Goal: Task Accomplishment & Management: Complete application form

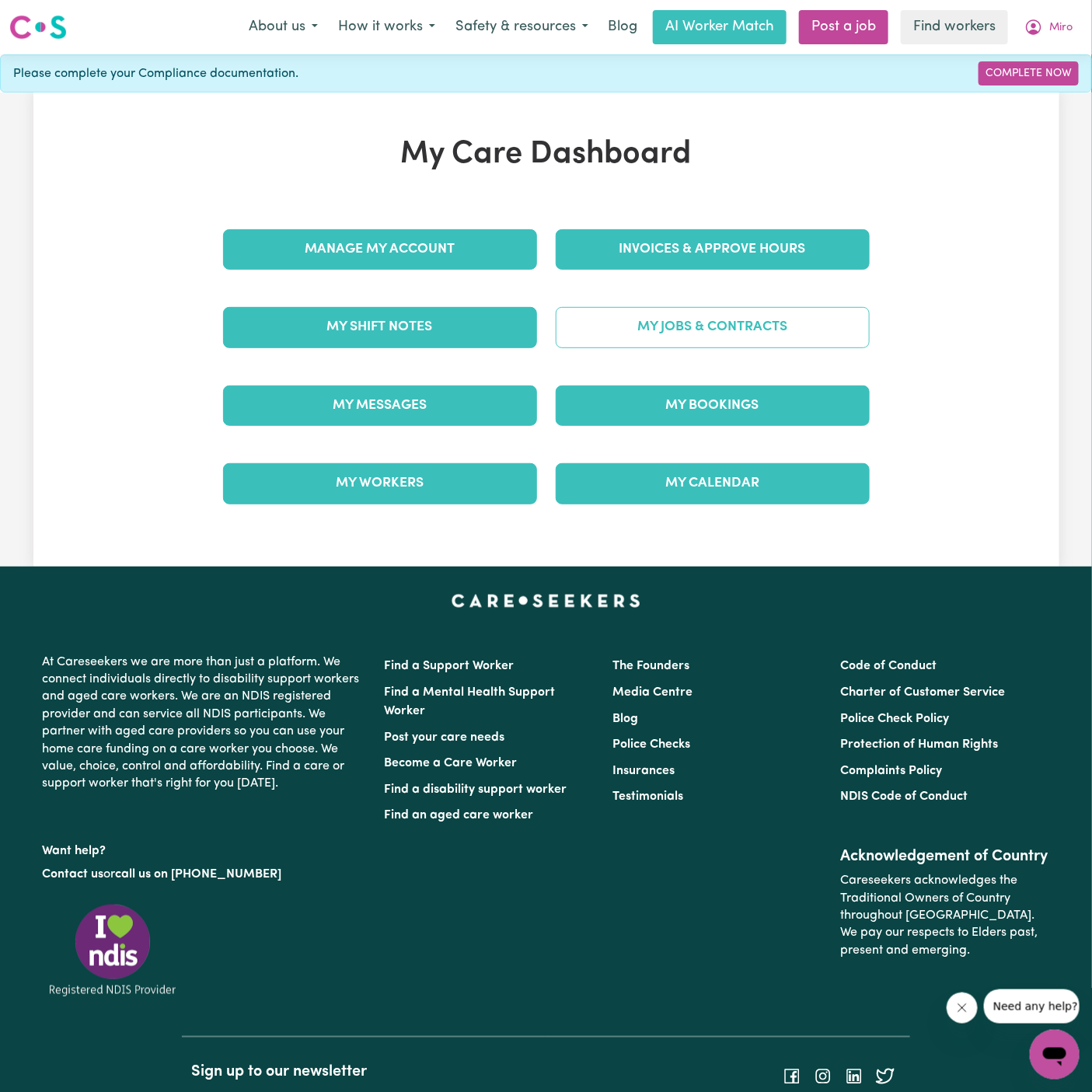
click at [716, 331] on link "My Jobs & Contracts" at bounding box center [713, 327] width 314 height 40
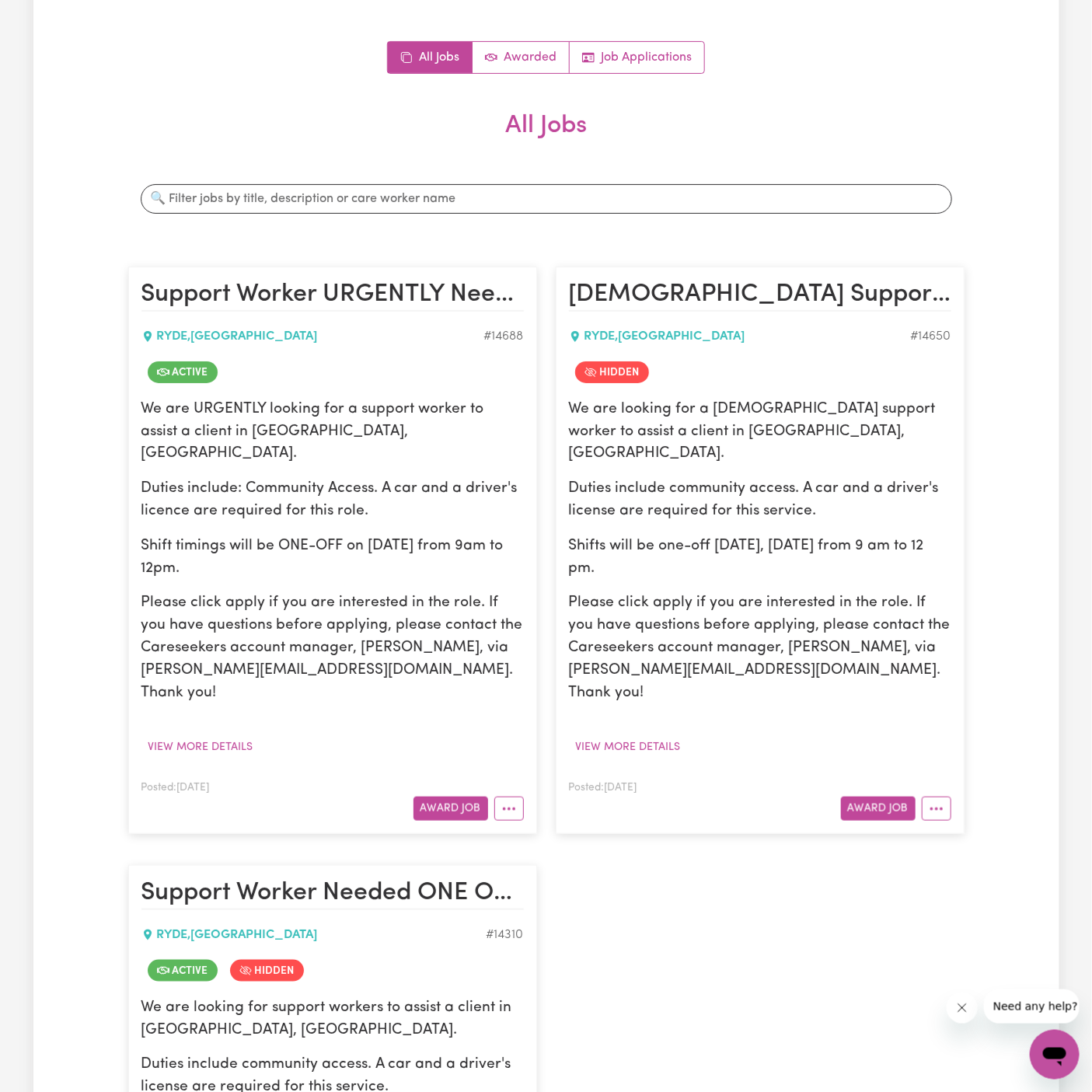
scroll to position [150, 0]
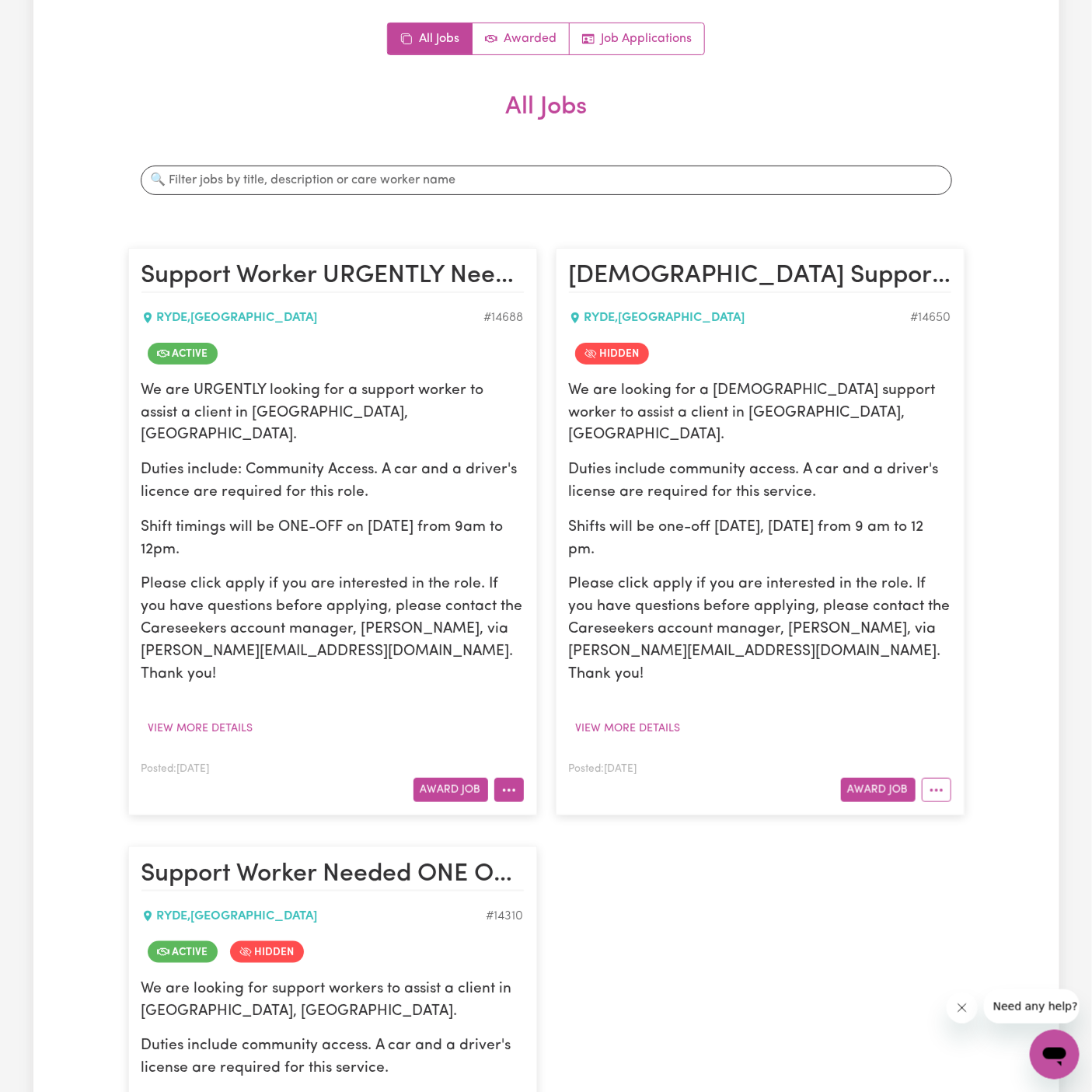
click at [521, 779] on button "More options" at bounding box center [510, 790] width 30 height 24
click at [572, 811] on link "View/Edit Contract" at bounding box center [570, 827] width 151 height 32
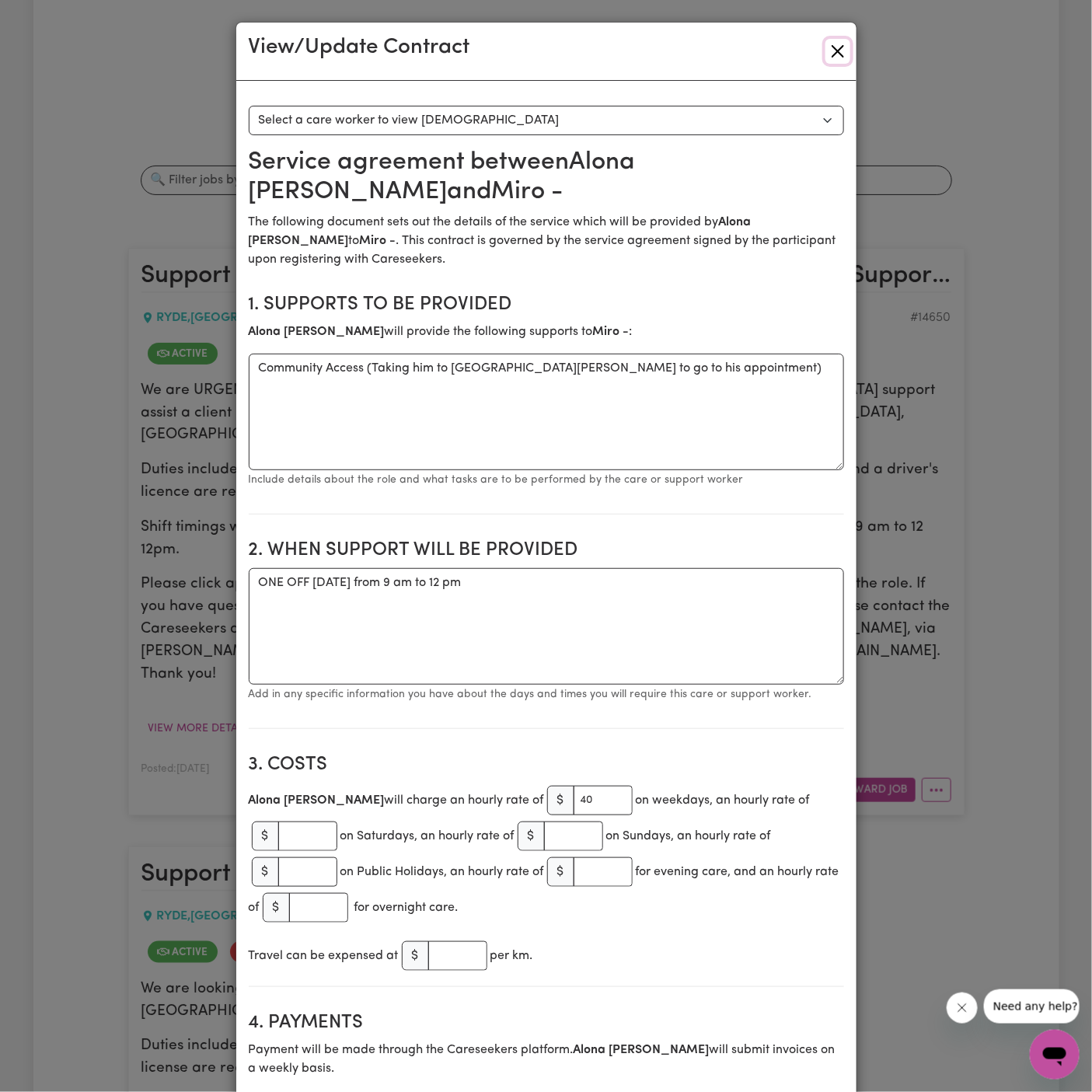
click at [832, 52] on button "Close" at bounding box center [838, 50] width 25 height 25
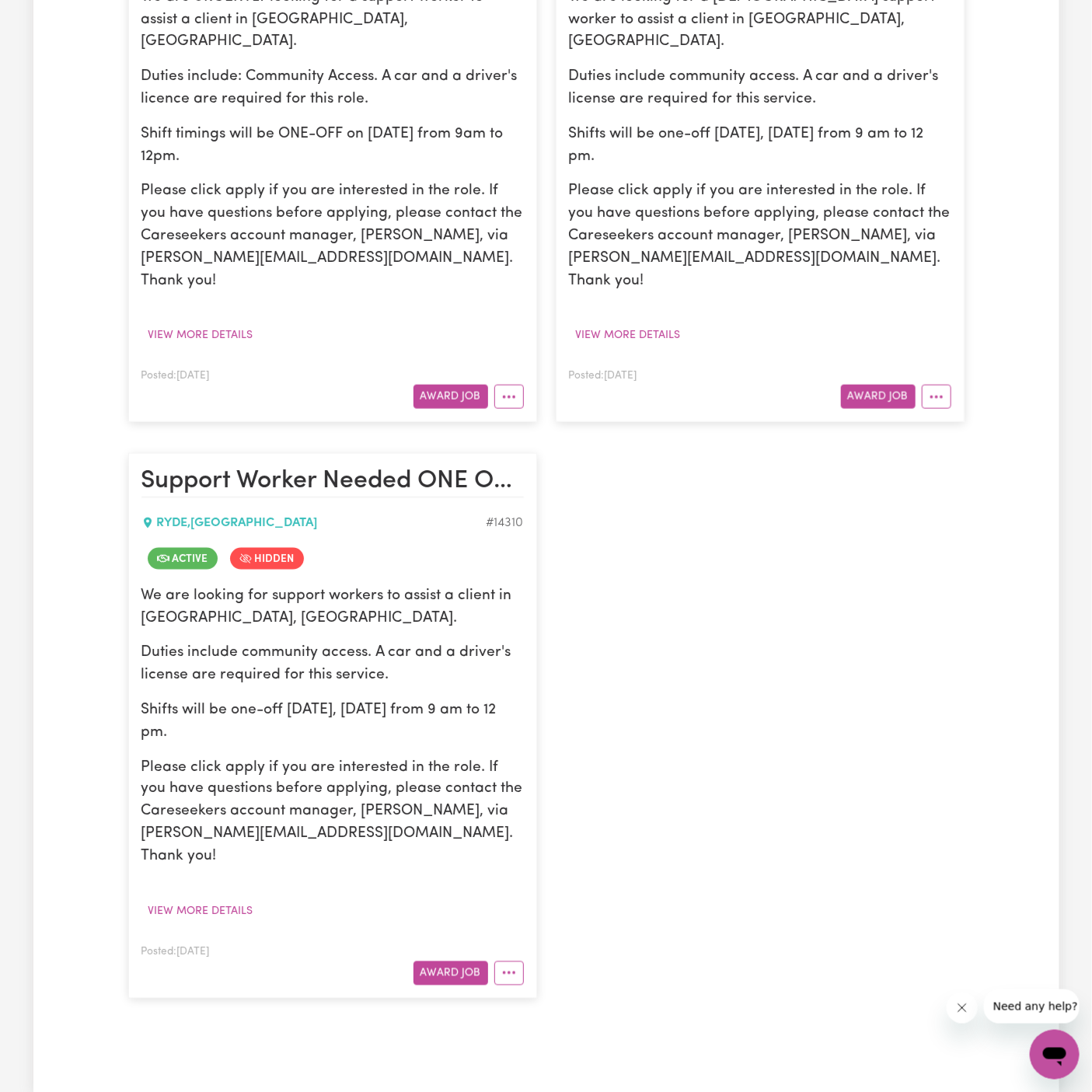
scroll to position [632, 0]
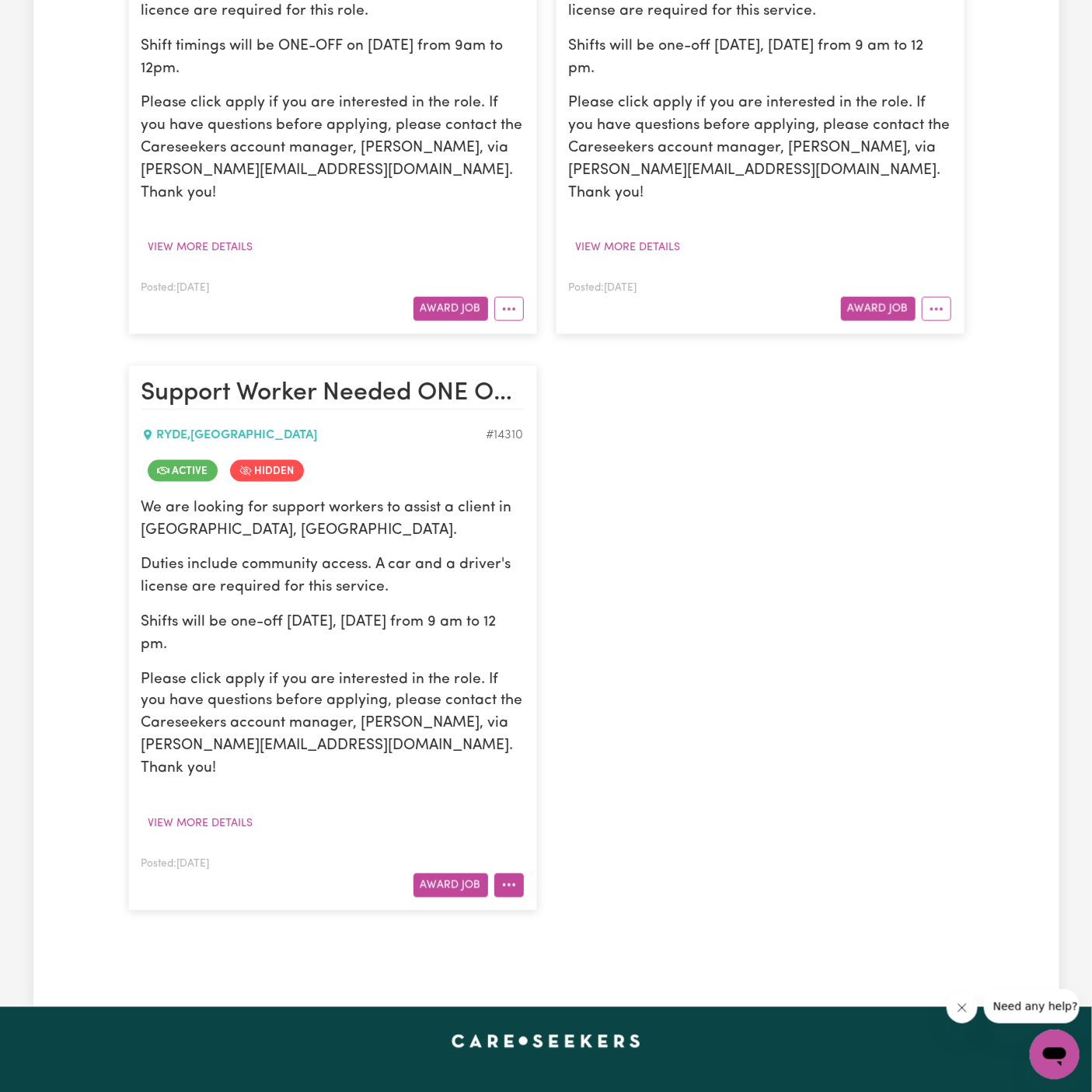
click at [506, 884] on circle "More options" at bounding box center [504, 885] width 3 height 3
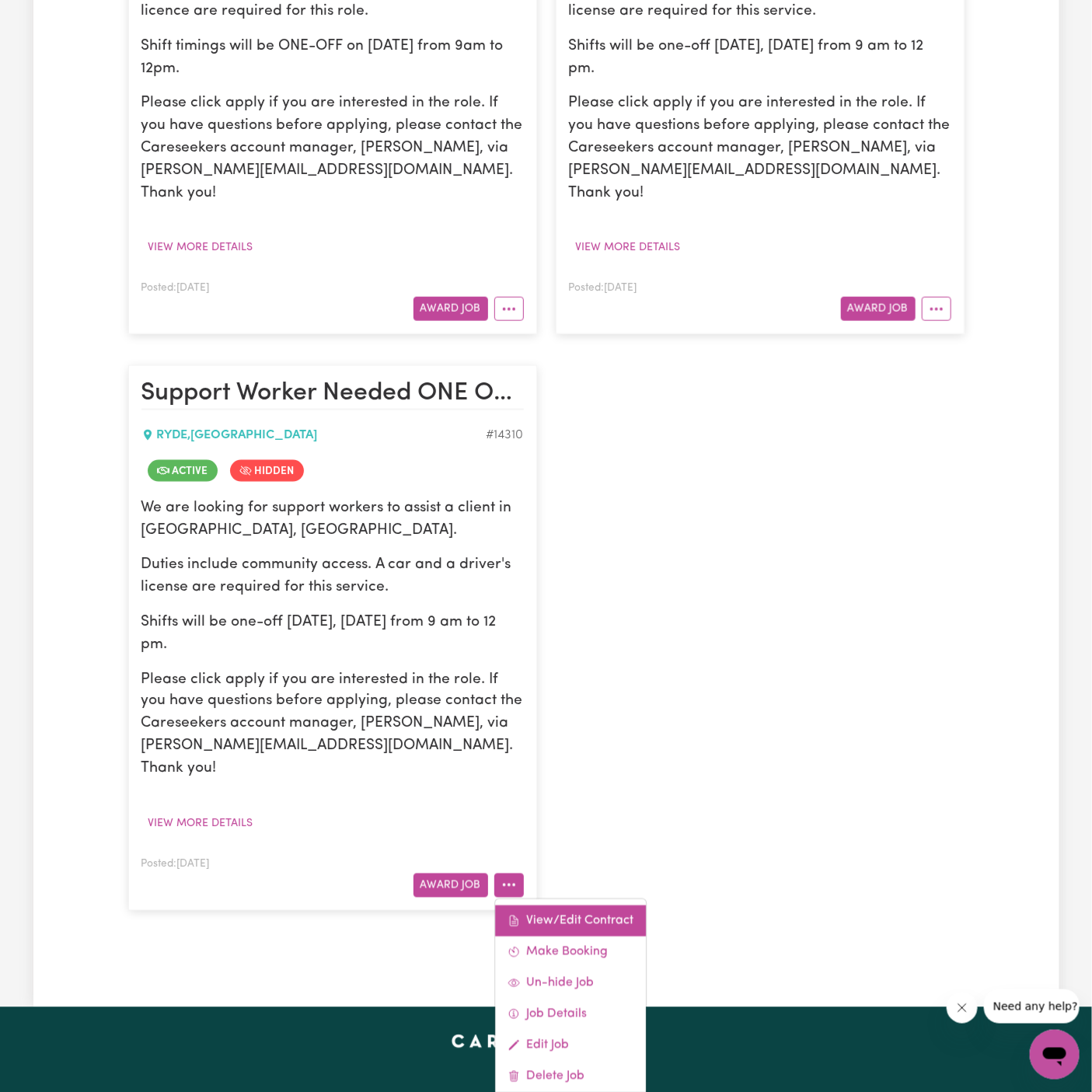
click at [584, 906] on link "View/Edit Contract" at bounding box center [570, 921] width 151 height 32
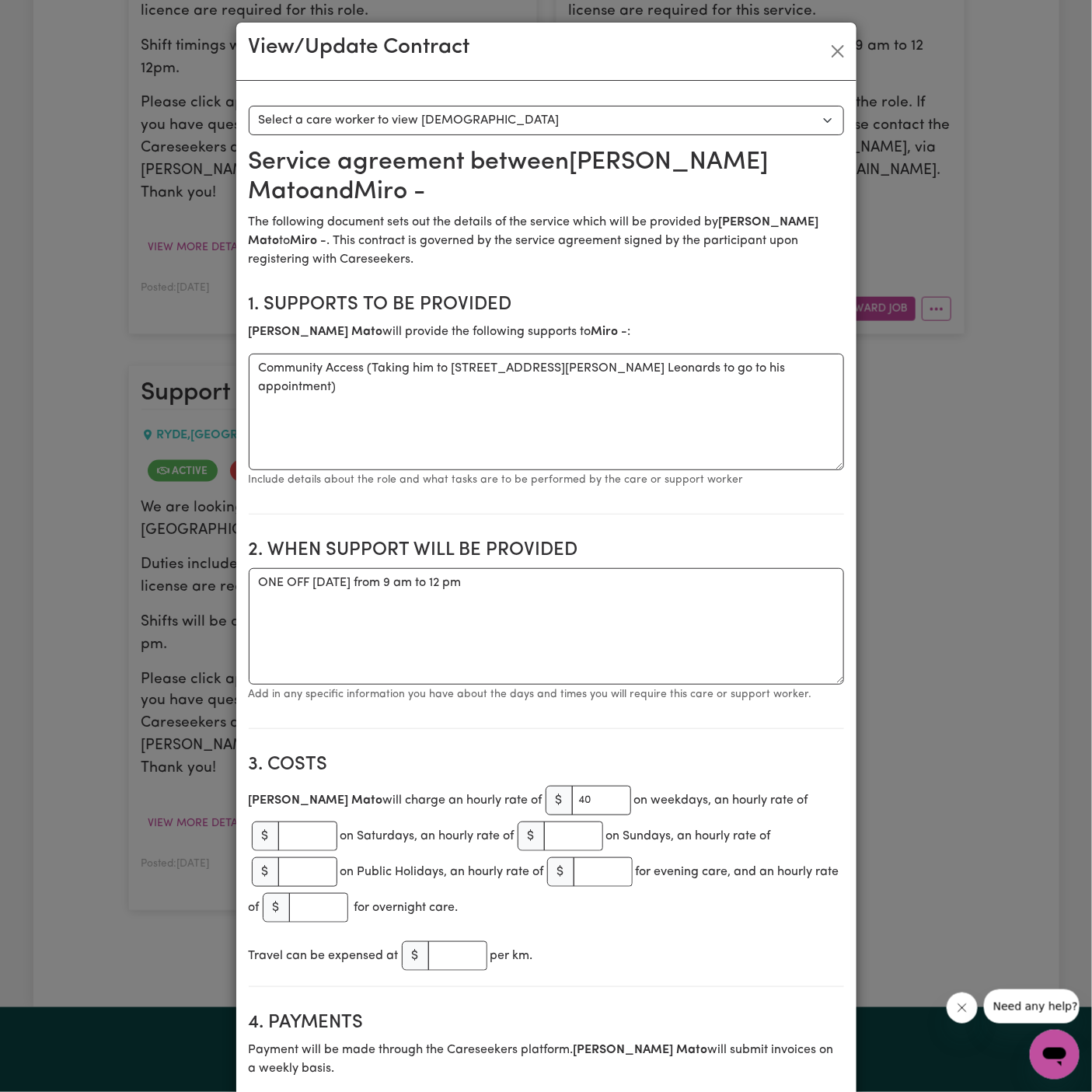
click at [719, 565] on section "2. When support will be provided When support will be provided ONE OFF Friday 1…" at bounding box center [546, 628] width 595 height 202
click at [710, 588] on textarea "ONE OFF Friday 16 May 2025 from 9 am to 12 pm" at bounding box center [546, 627] width 595 height 116
paste textarea "9am-12pm"
click at [356, 621] on textarea "ONE OFF Friday 16 May 2025 from 9 am to 12 pm ONE OFF Friday 9am-12pm" at bounding box center [546, 627] width 595 height 116
click at [538, 603] on textarea "ONE OFF Friday 16 May 2025 from 9 am to 12 pm ONE OFF Friday 03 Octiber9am-12pm" at bounding box center [546, 627] width 595 height 116
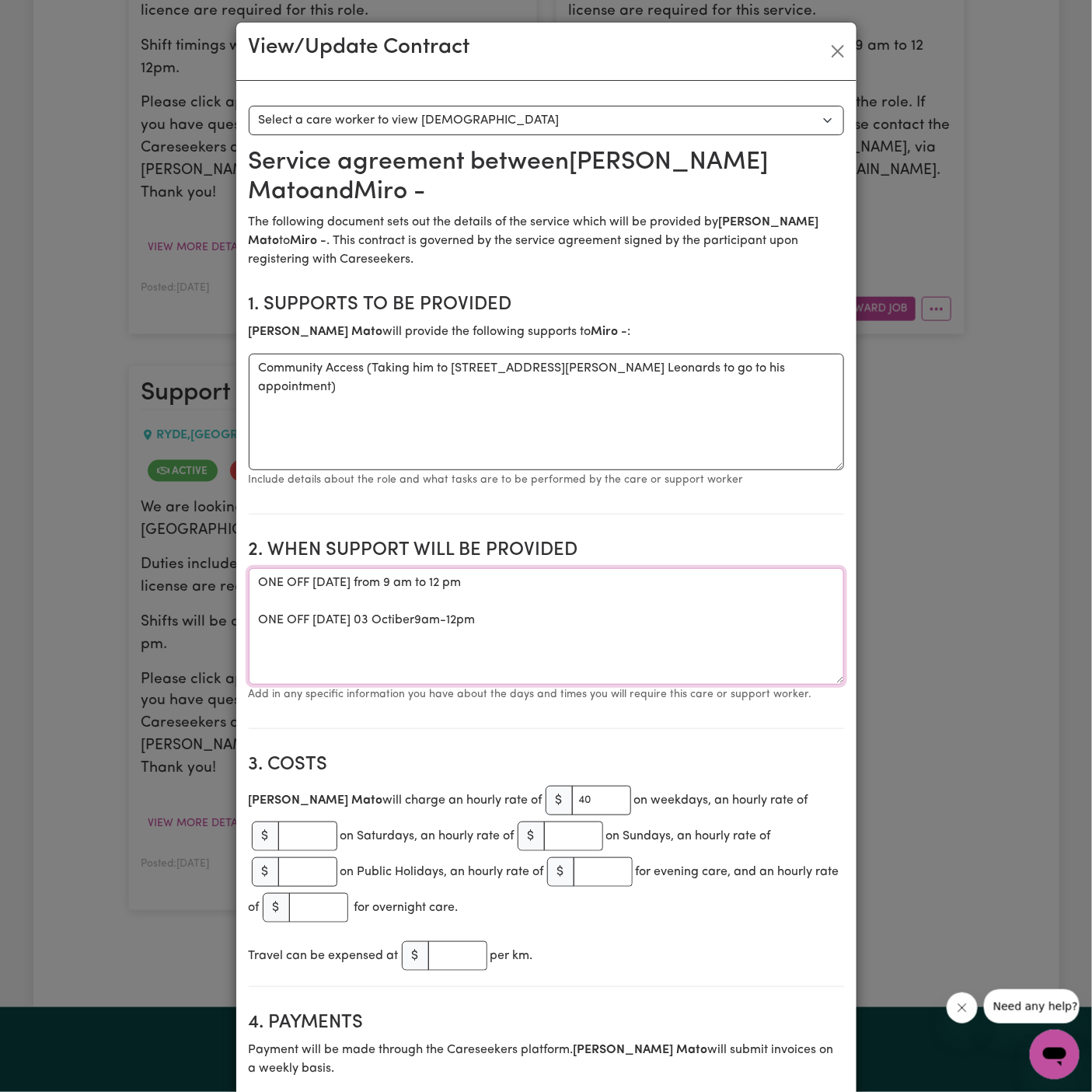
click at [441, 637] on textarea "ONE OFF Friday 16 May 2025 from 9 am to 12 pm ONE OFF Friday 03 Octiber9am-12pm" at bounding box center [546, 627] width 595 height 116
click at [411, 621] on textarea "ONE OFF Friday 16 May 2025 from 9 am to 12 pm ONE OFF Friday 03 Octiber9am-12pm" at bounding box center [546, 627] width 595 height 116
click at [546, 664] on textarea "ONE OFF Friday 16 May 2025 from 9 am to 12 pm ONE OFF Friday 03 October 2025 fr…" at bounding box center [546, 627] width 595 height 116
click at [467, 620] on textarea "ONE OFF Friday 16 May 2025 from 9 am to 12 pm ONE OFF Friday 03 October 2025 fr…" at bounding box center [546, 627] width 595 height 116
click at [510, 636] on textarea "ONE OFF Friday 16 May 2025 from 9 am to 12 pm ONE OFF Friday 03 October 2025 fr…" at bounding box center [546, 627] width 595 height 116
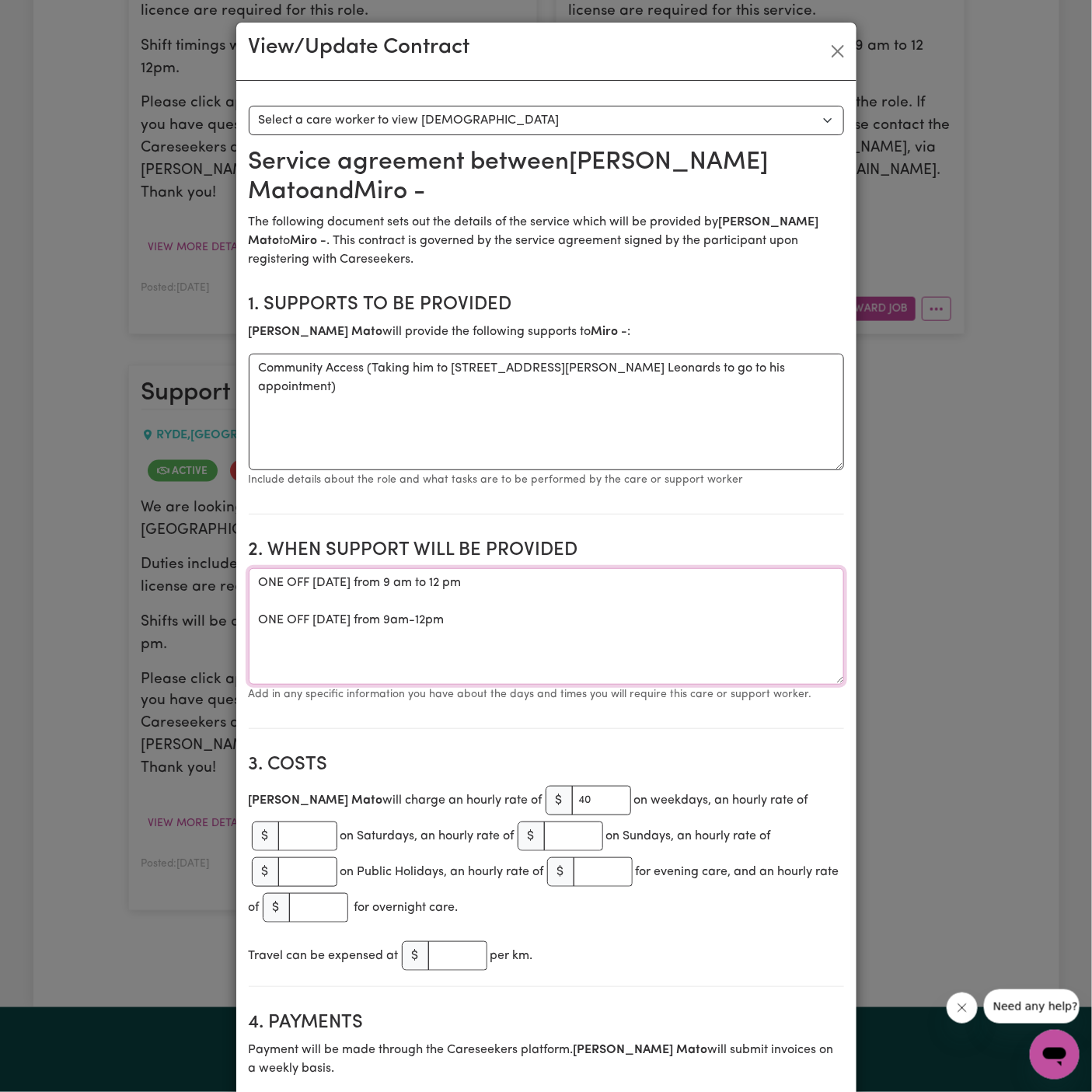
click at [558, 618] on textarea "ONE OFF Friday 16 May 2025 from 9 am to 12 pm ONE OFF Friday 03 October 2025 fr…" at bounding box center [546, 627] width 595 height 116
click at [523, 624] on textarea "ONE OFF Friday 16 May 2025 from 9 am to 12 pm ONE OFF Friday 03 October 2025 fr…" at bounding box center [546, 627] width 595 height 116
click at [512, 620] on textarea "ONE OFF Friday 16 May 2025 from 9 am to 12 pm ONE OFF Friday 03 October 2025 fr…" at bounding box center [546, 627] width 595 height 116
click at [488, 618] on textarea "ONE OFF Friday 16 May 2025 from 9 am to 12 pm ONE OFF Friday 03 October 2025 fr…" at bounding box center [546, 627] width 595 height 116
click at [606, 620] on textarea "ONE OFF Friday 16 May 2025 from 9 am to 12 pm ONE OFF Friday 03 October 2025 fr…" at bounding box center [546, 627] width 595 height 116
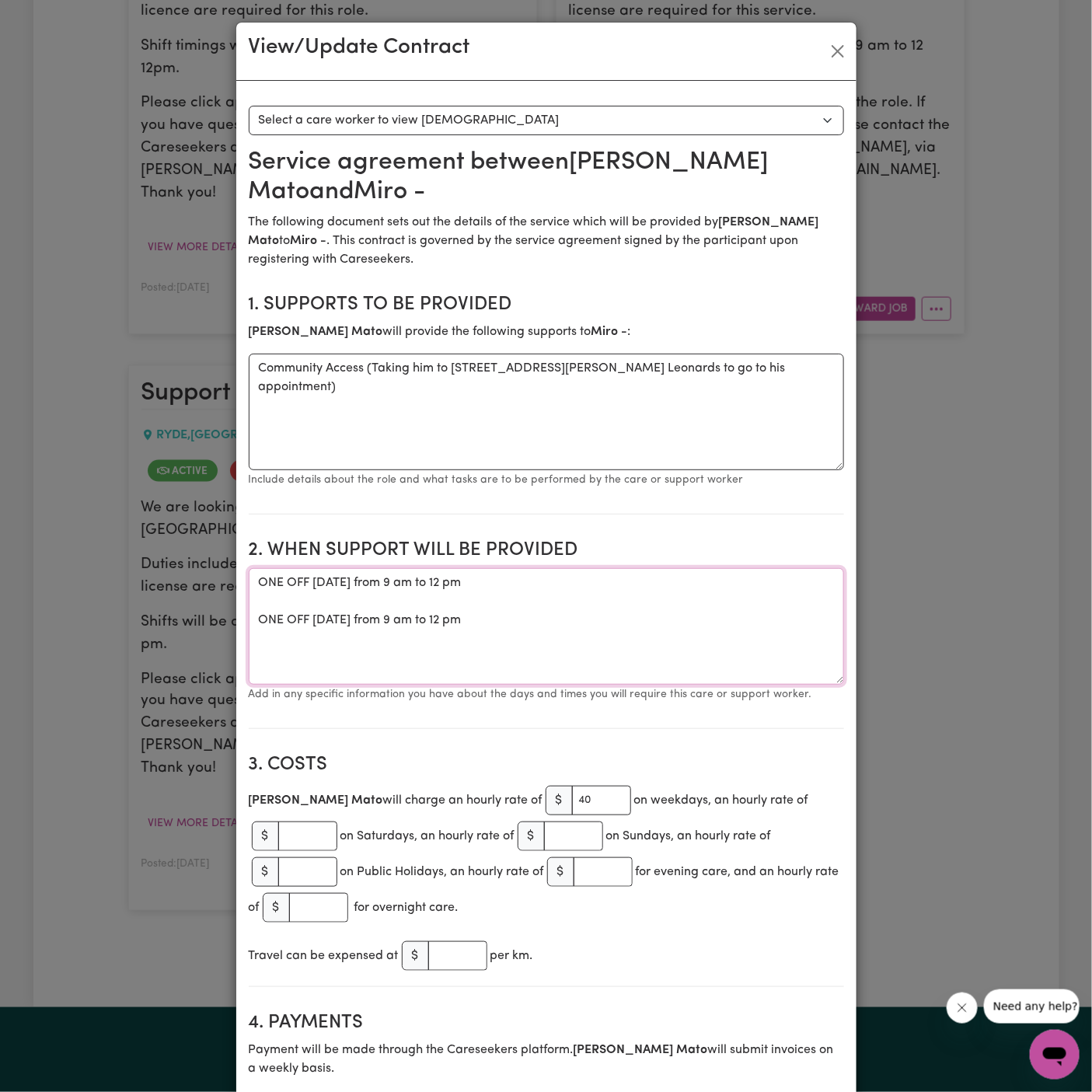
click at [606, 620] on textarea "ONE OFF Friday 16 May 2025 from 9 am to 12 pm ONE OFF Friday 03 October 2025 fr…" at bounding box center [546, 627] width 595 height 116
click at [609, 617] on textarea "ONE OFF Friday 16 May 2025 from 9 am to 12 pm ONE OFF Friday 03 October 2025 fr…" at bounding box center [546, 627] width 595 height 116
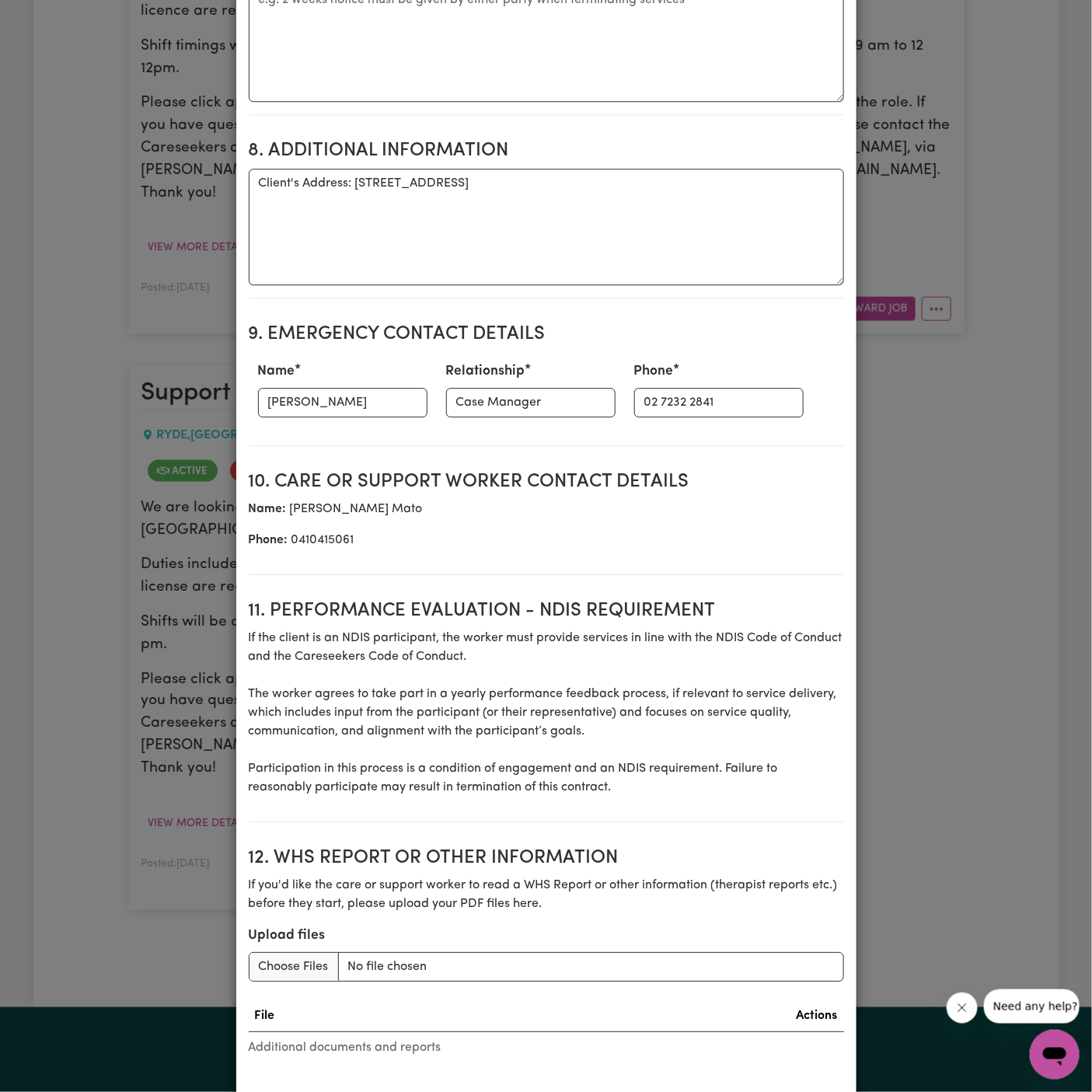
scroll to position [1640, 0]
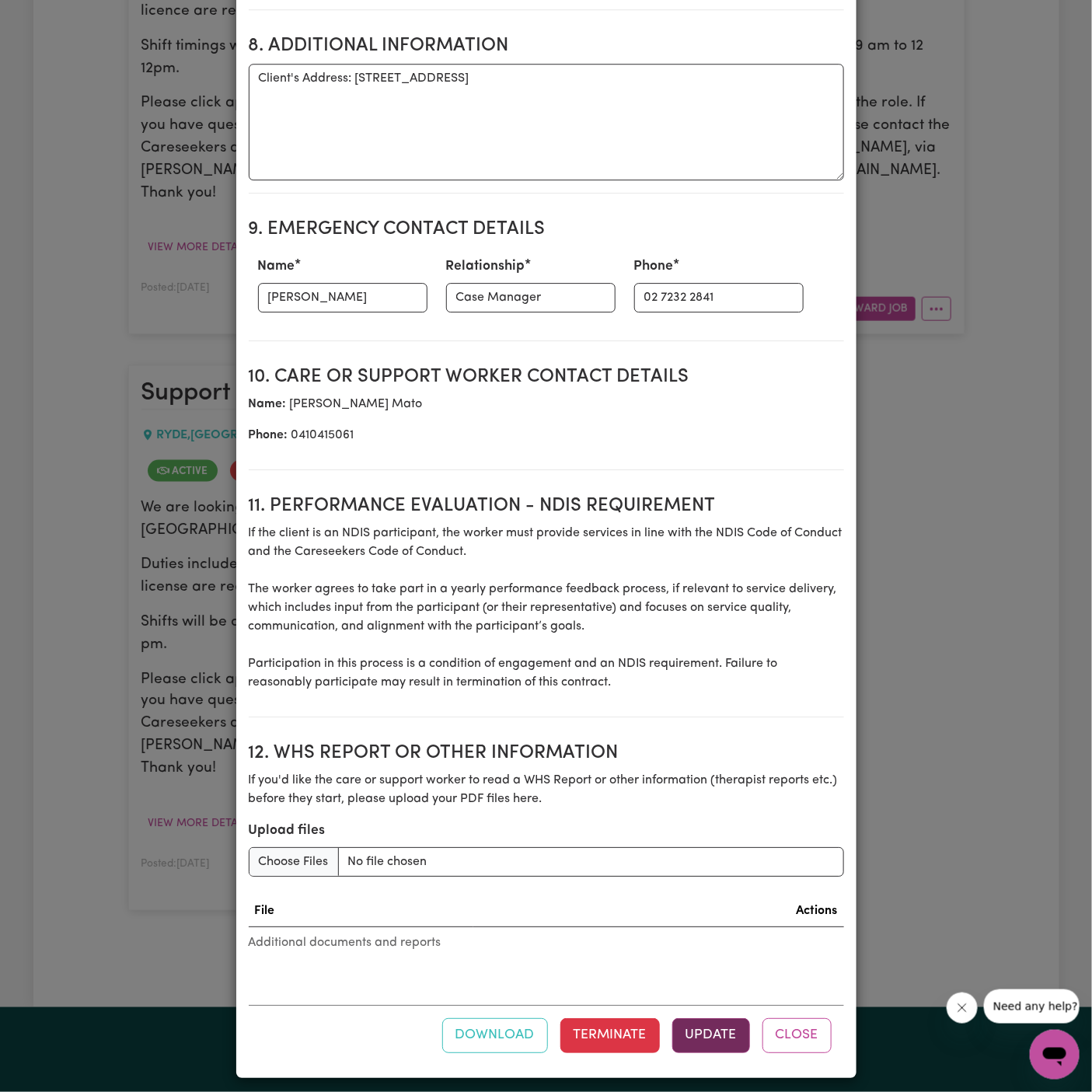
type textarea "ONE OFF Friday 16 May 2025 from 9 am to 12 pm ONE OFF Friday 03 October 2025 fr…"
click at [719, 1022] on button "Update" at bounding box center [711, 1035] width 78 height 34
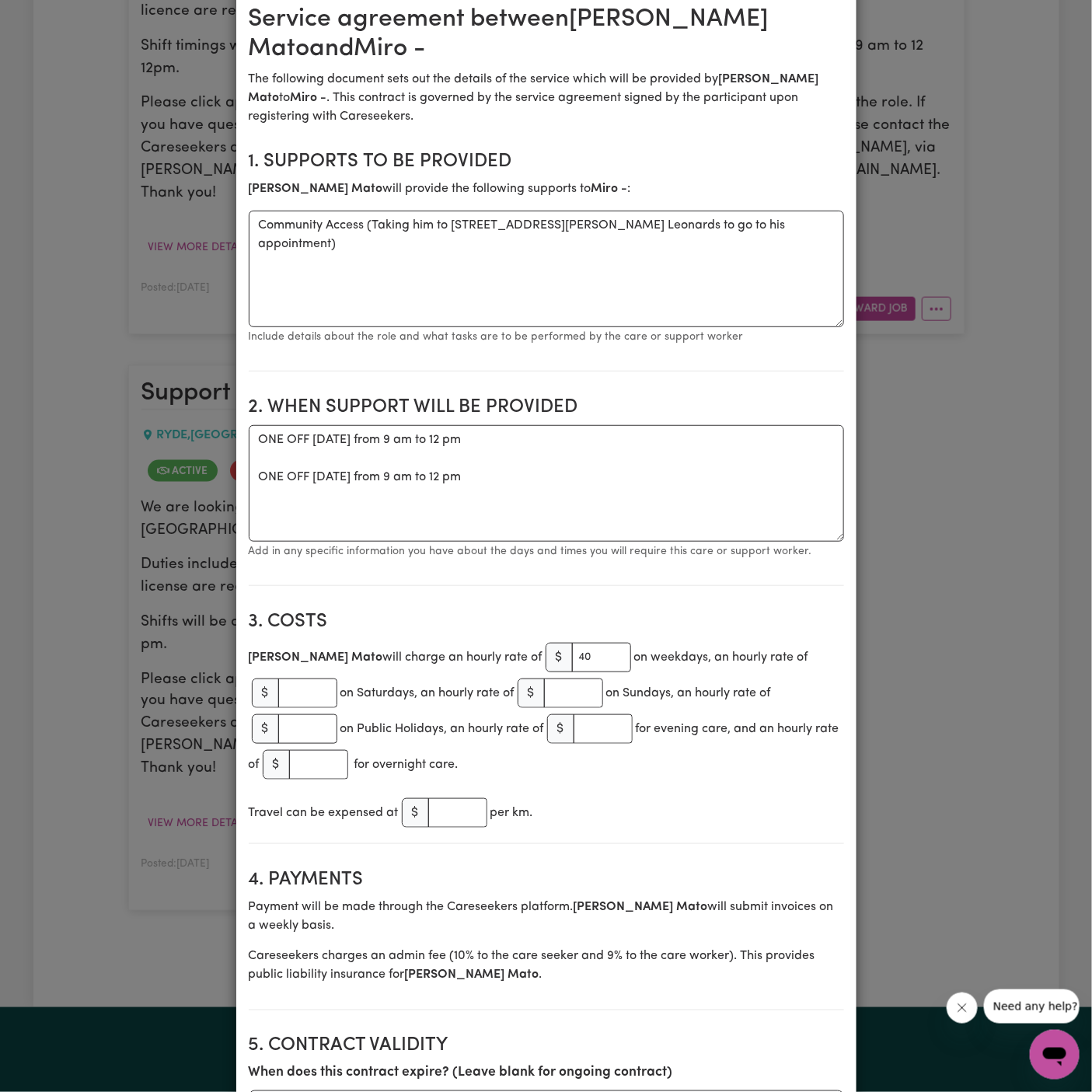
scroll to position [124, 0]
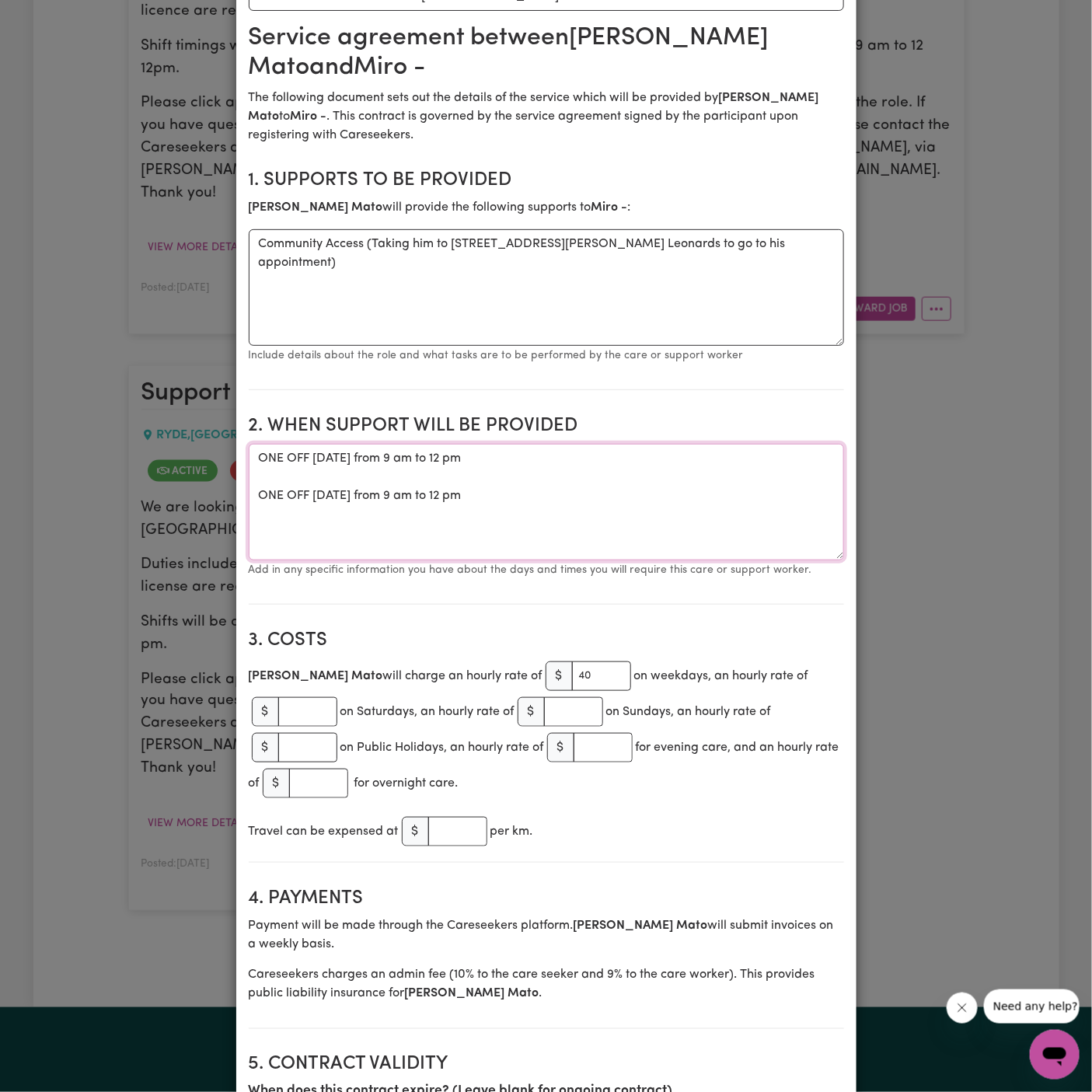
click at [480, 495] on textarea "ONE OFF Friday 16 May 2025 from 9 am to 12 pm ONE OFF Friday 03 October 2025 fr…" at bounding box center [546, 502] width 595 height 116
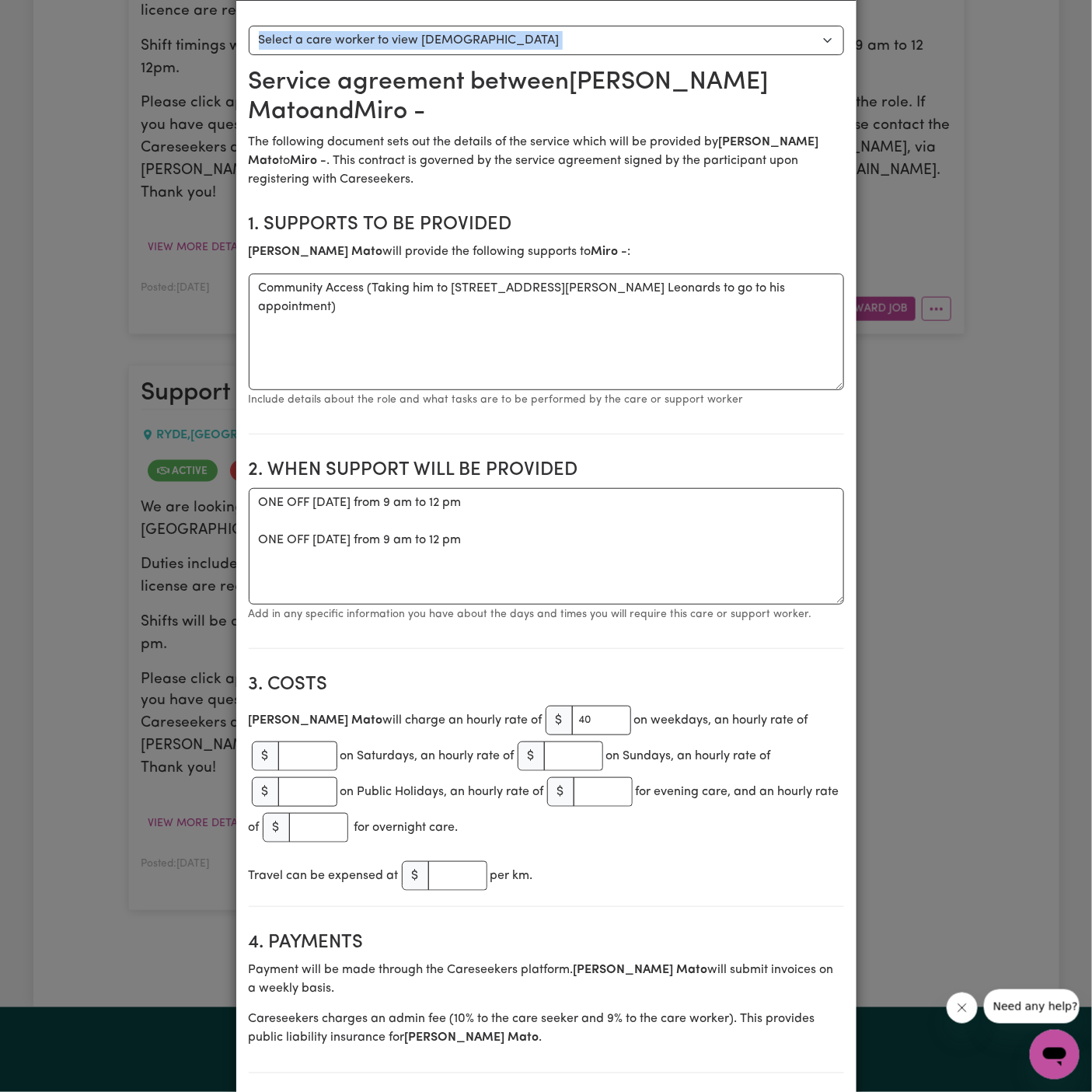
scroll to position [13, 0]
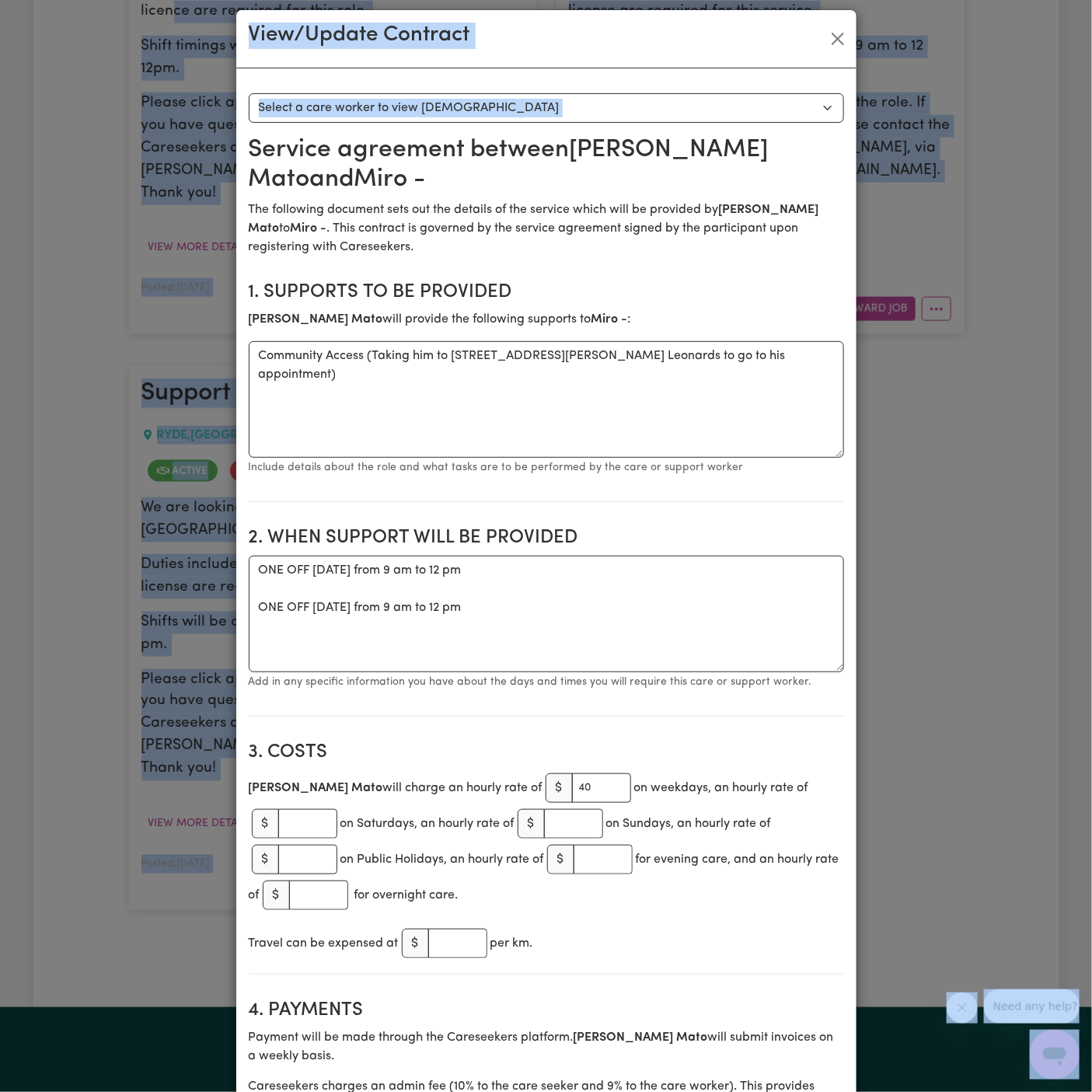
drag, startPoint x: 188, startPoint y: 24, endPoint x: 175, endPoint y: -17, distance: 43.0
click at [175, 0] on html "Menu About us How it works Safety & resources Blog AI Worker Match Post a job F…" at bounding box center [546, 505] width 1092 height 2273
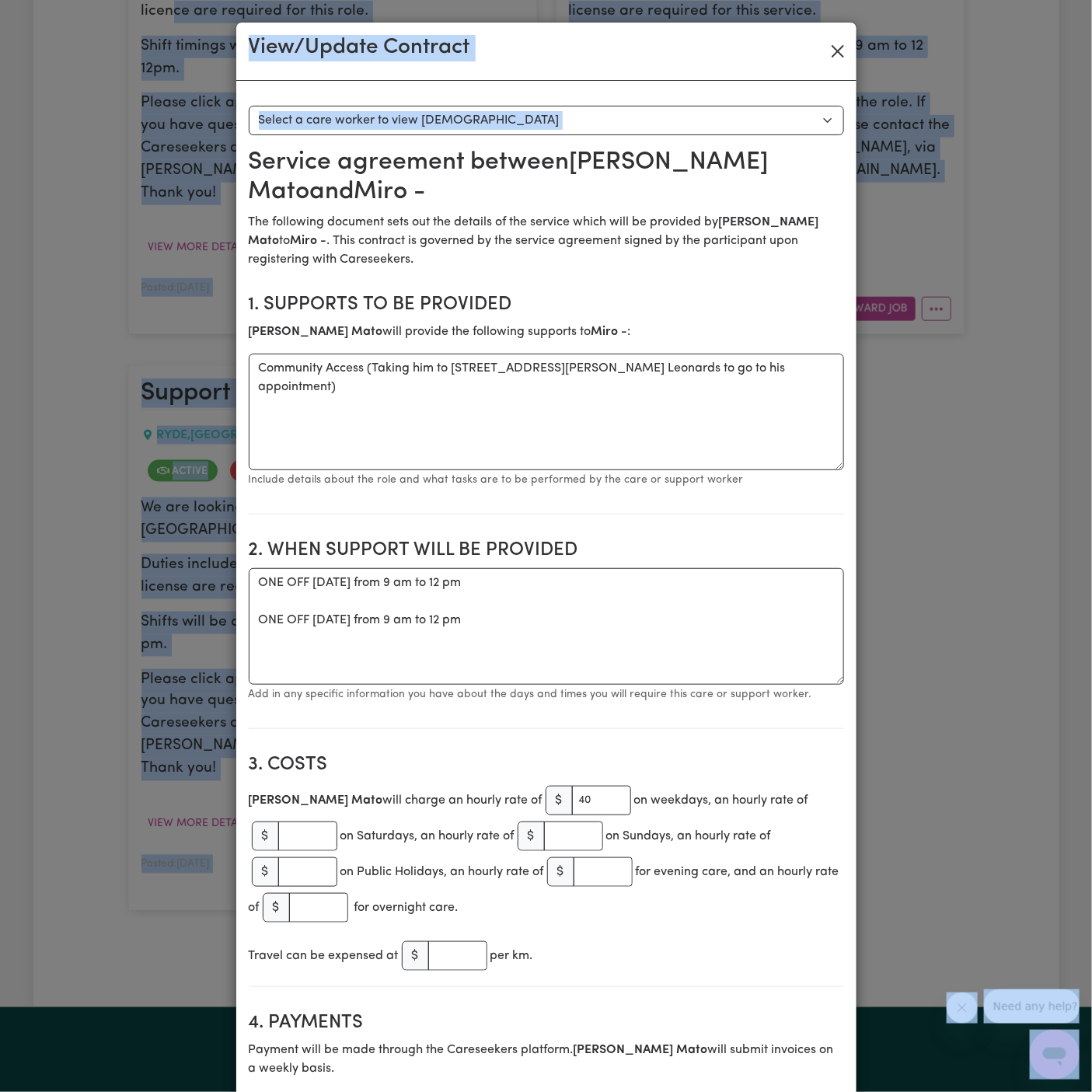
click at [838, 58] on button "Close" at bounding box center [838, 50] width 25 height 25
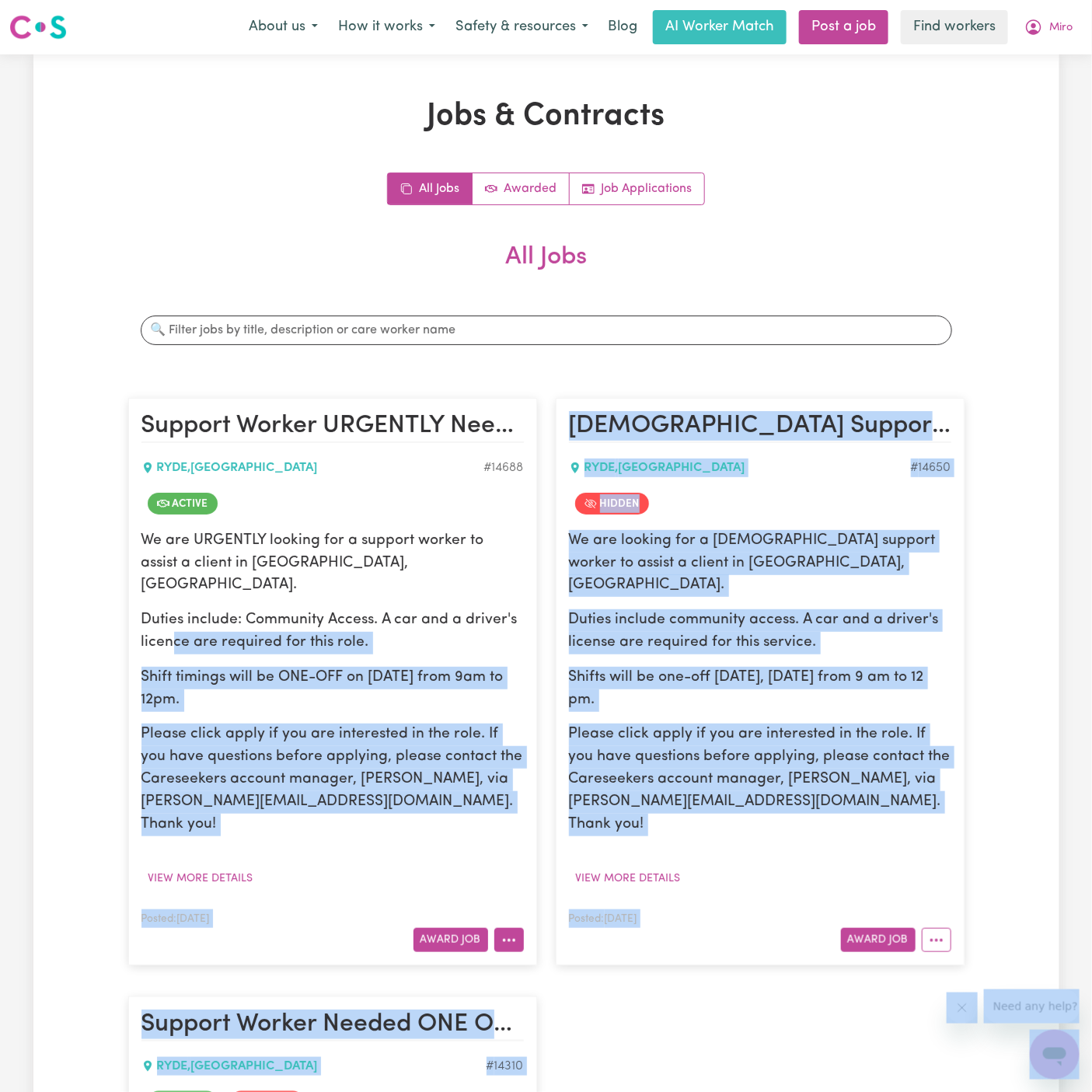
click at [511, 933] on icon "More options" at bounding box center [510, 941] width 16 height 16
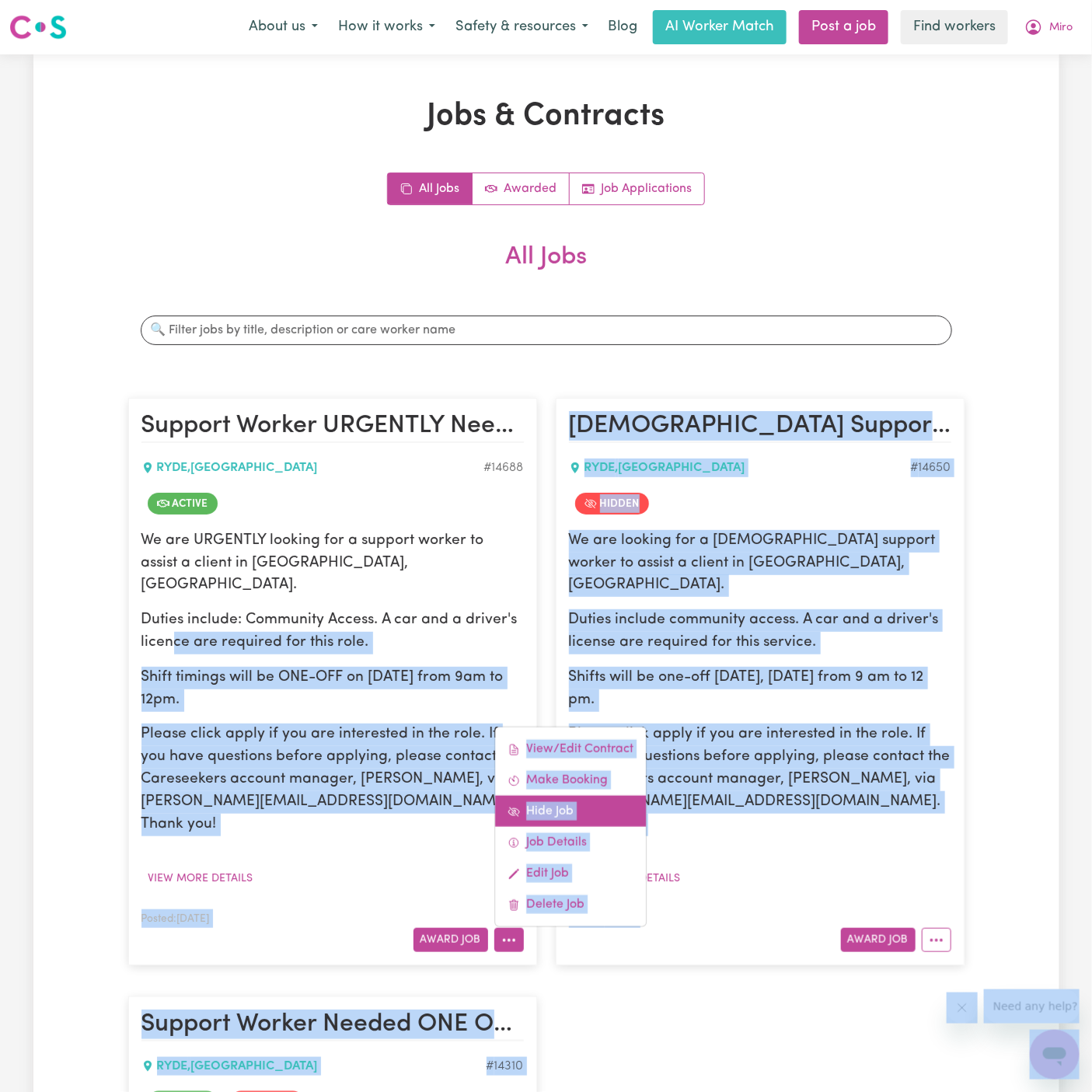
click at [585, 796] on link "Hide Job" at bounding box center [570, 812] width 151 height 32
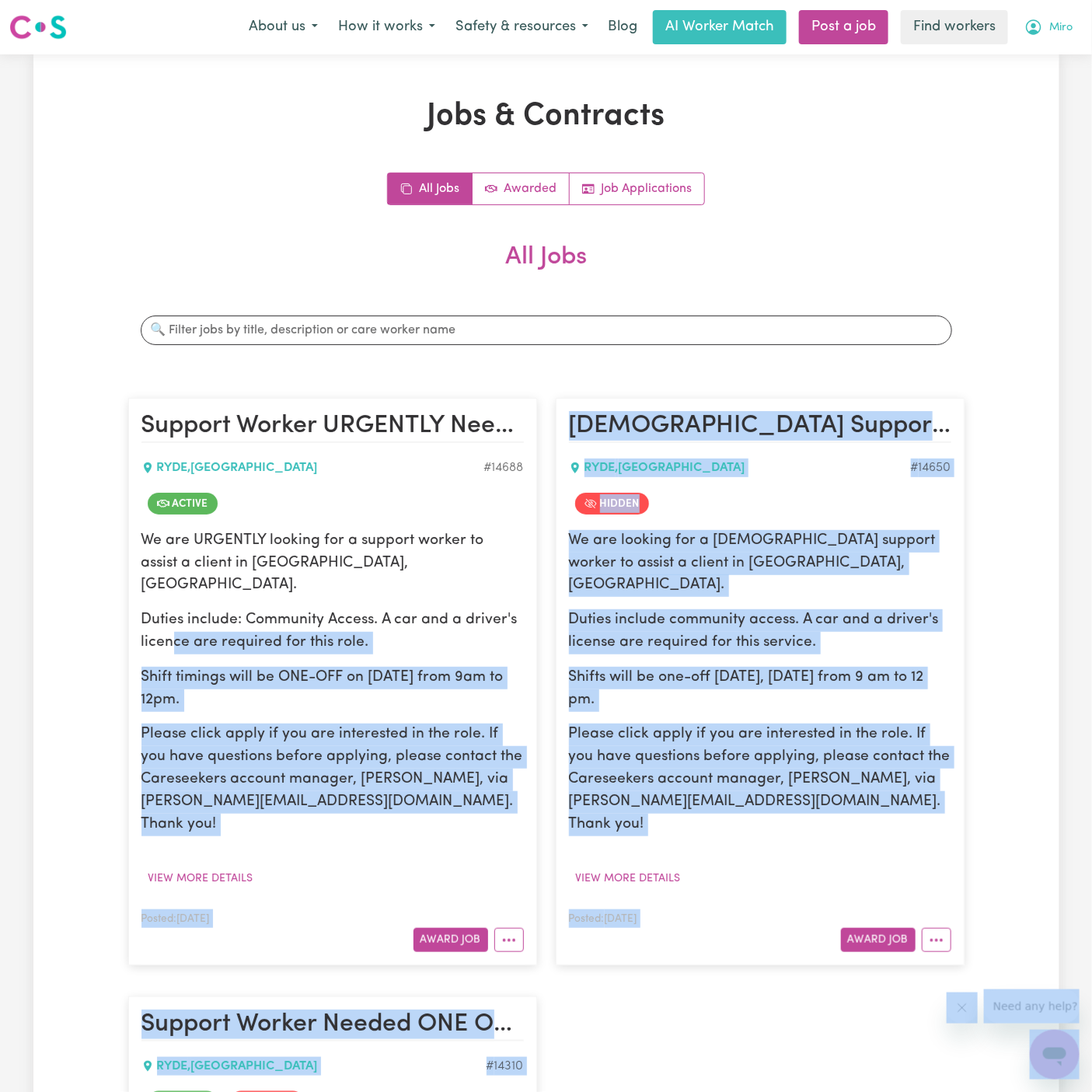
click at [1073, 28] on button "Miro" at bounding box center [1048, 27] width 68 height 33
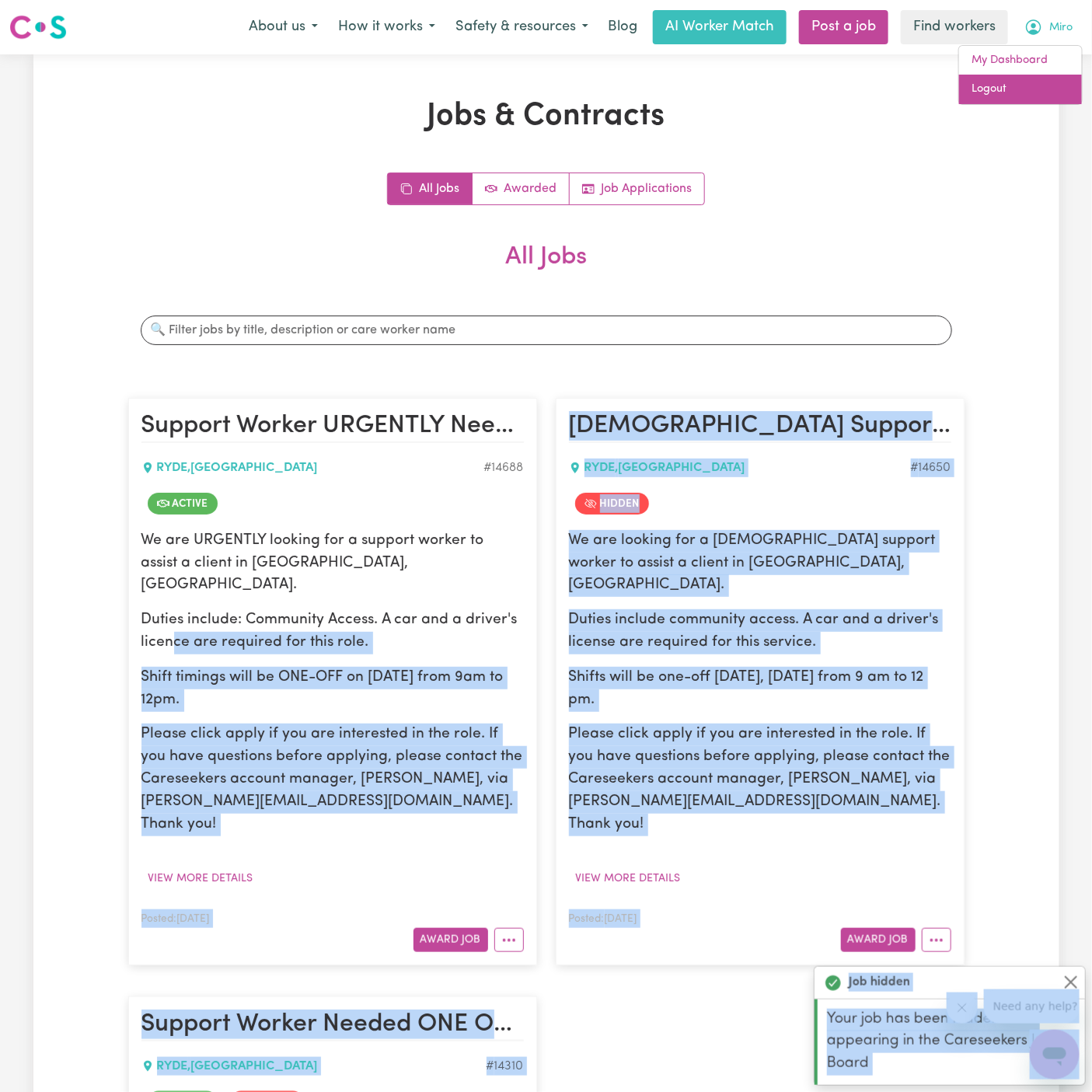
click at [1069, 88] on link "Logout" at bounding box center [1020, 90] width 123 height 30
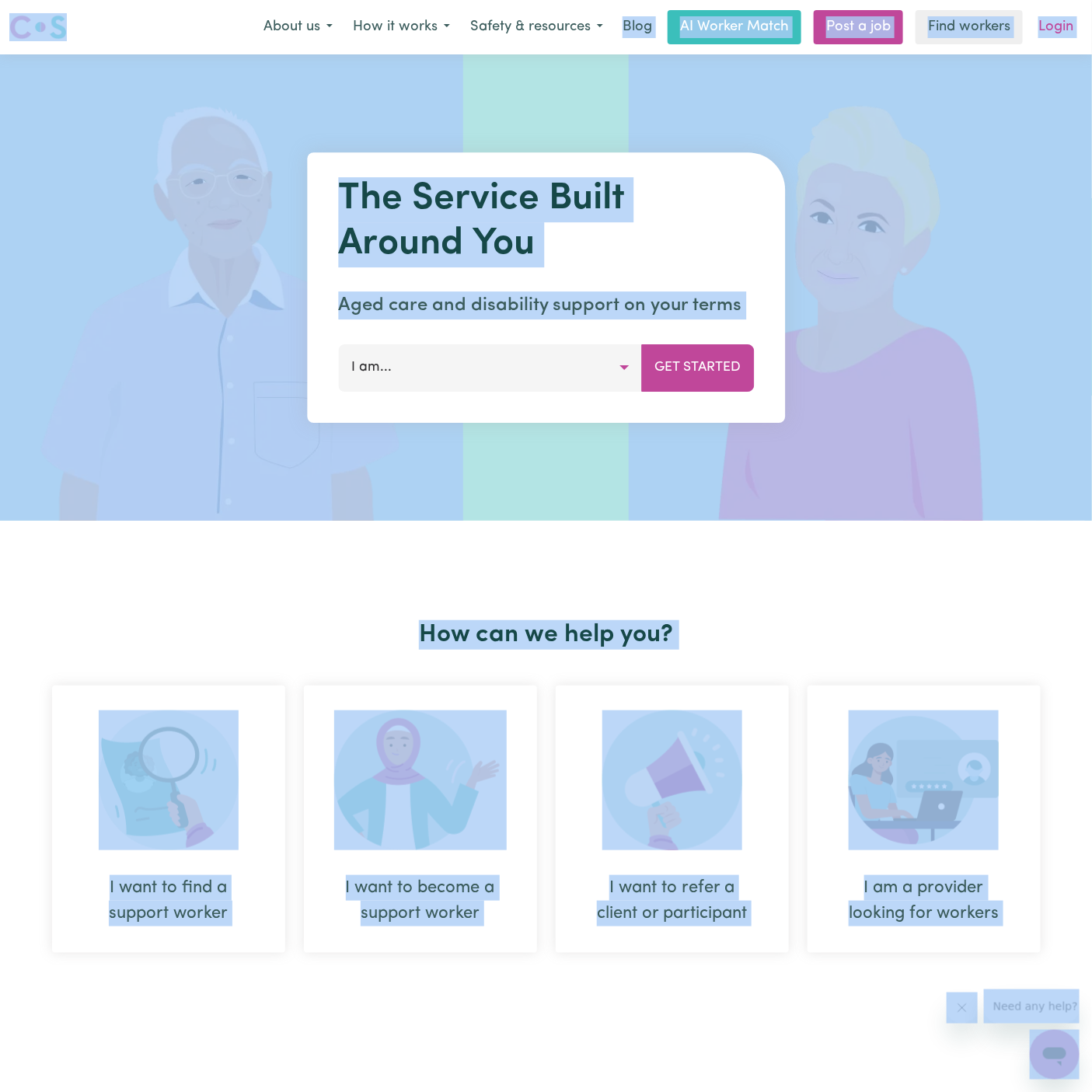
click at [1068, 42] on link "Login" at bounding box center [1056, 27] width 53 height 34
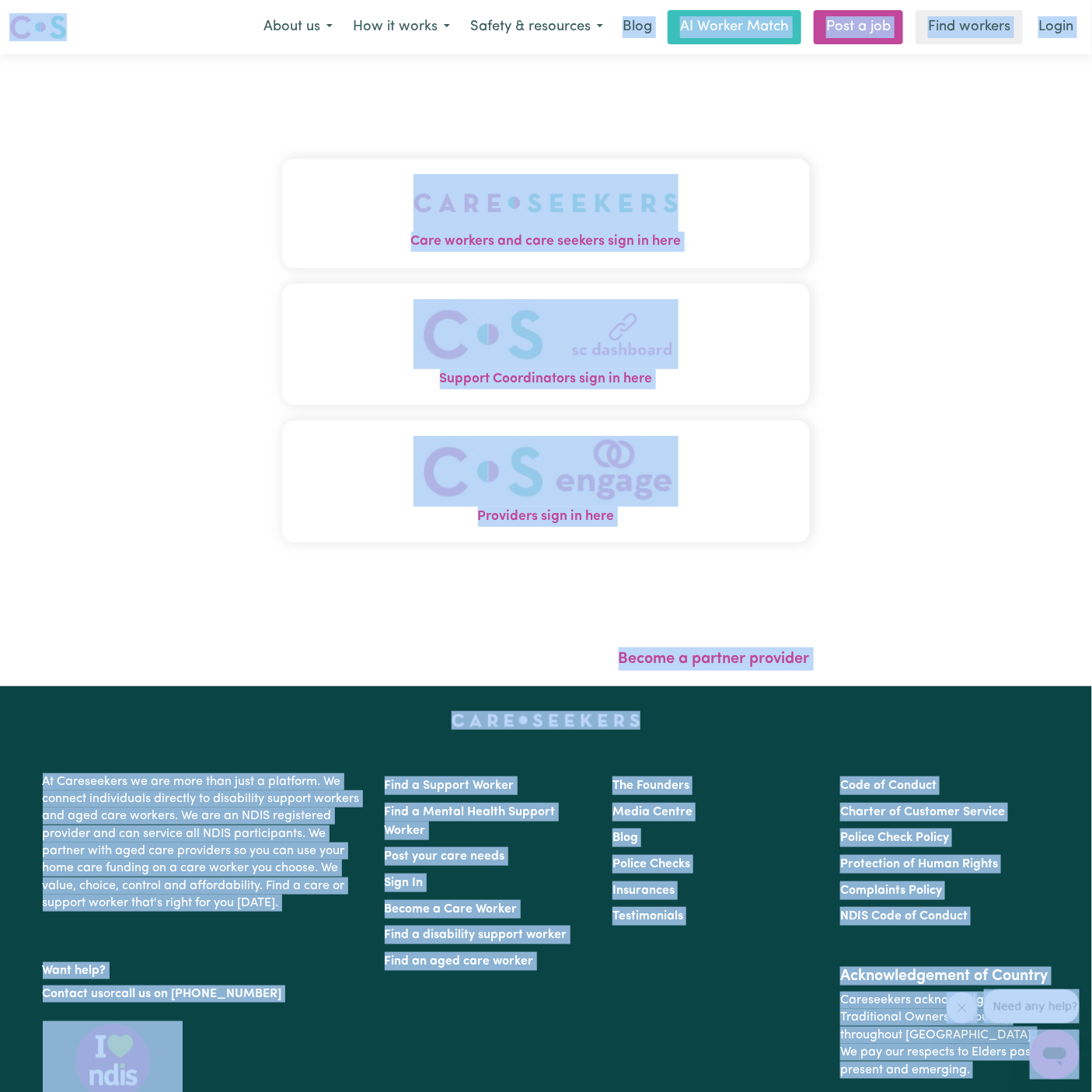
click at [489, 213] on img "Care workers and care seekers sign in here" at bounding box center [546, 203] width 265 height 57
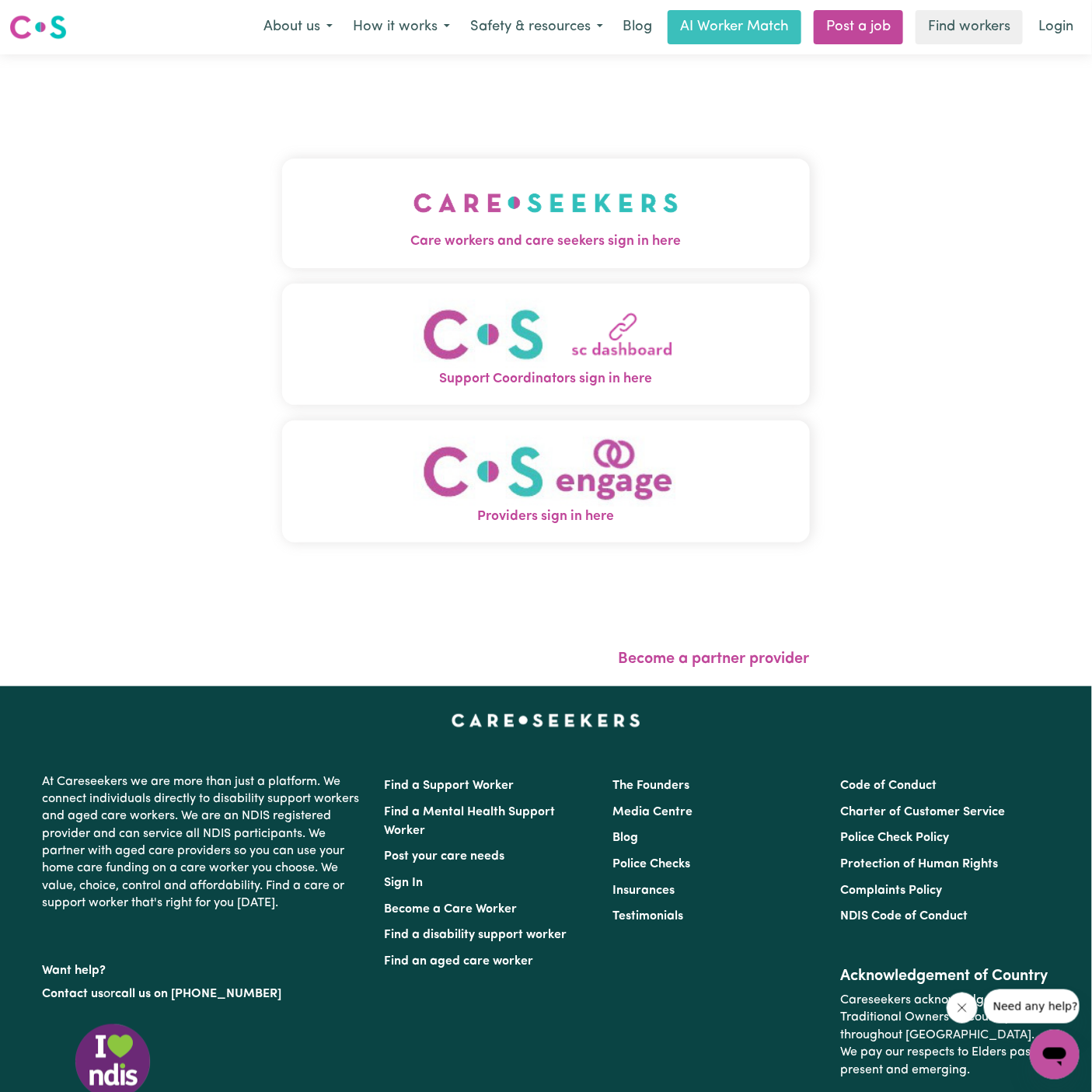
click at [675, 171] on button "Care workers and care seekers sign in here" at bounding box center [546, 213] width 528 height 108
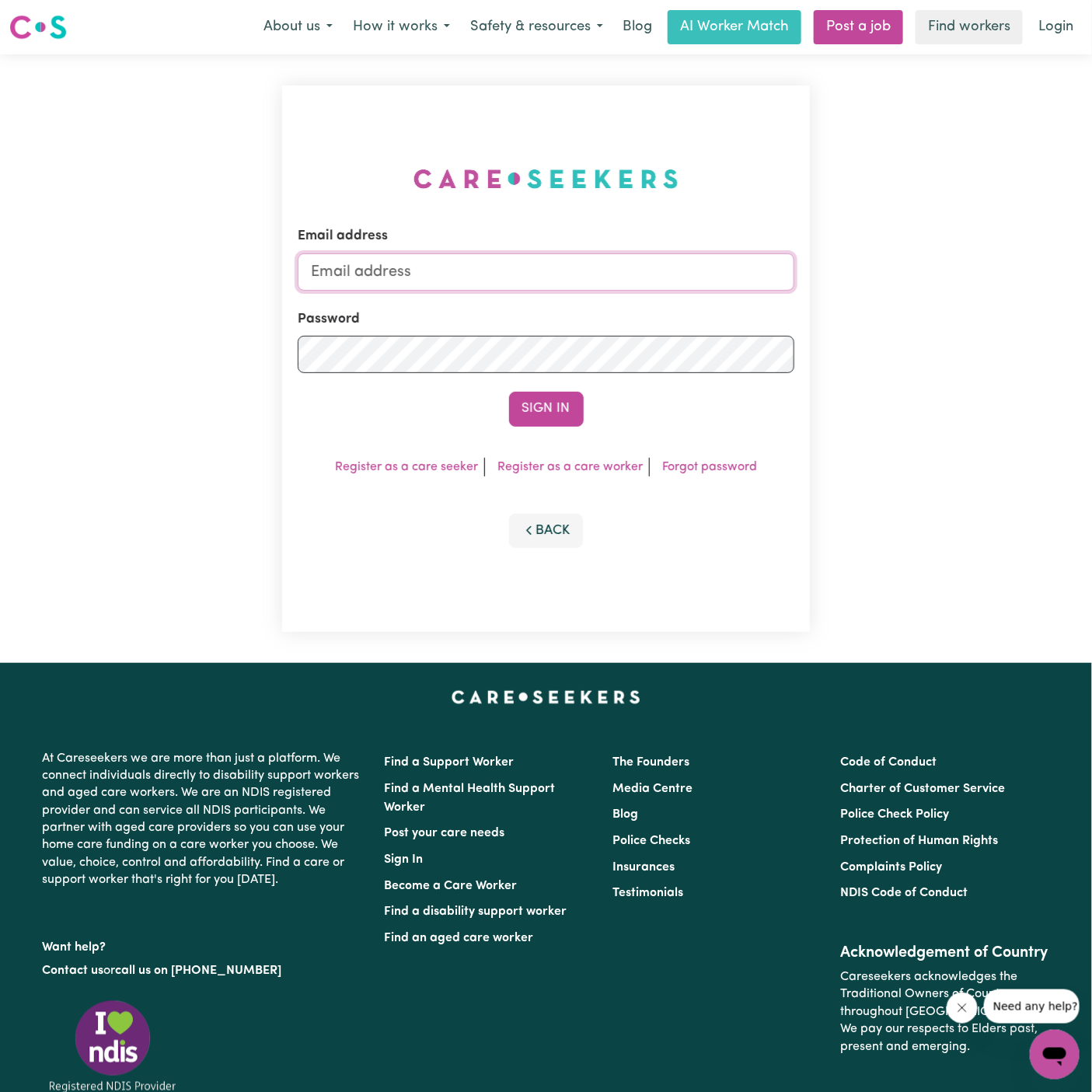
type input "[PERSON_NAME][EMAIL_ADDRESS][DOMAIN_NAME]"
click at [841, 39] on link "Post a job" at bounding box center [858, 27] width 90 height 34
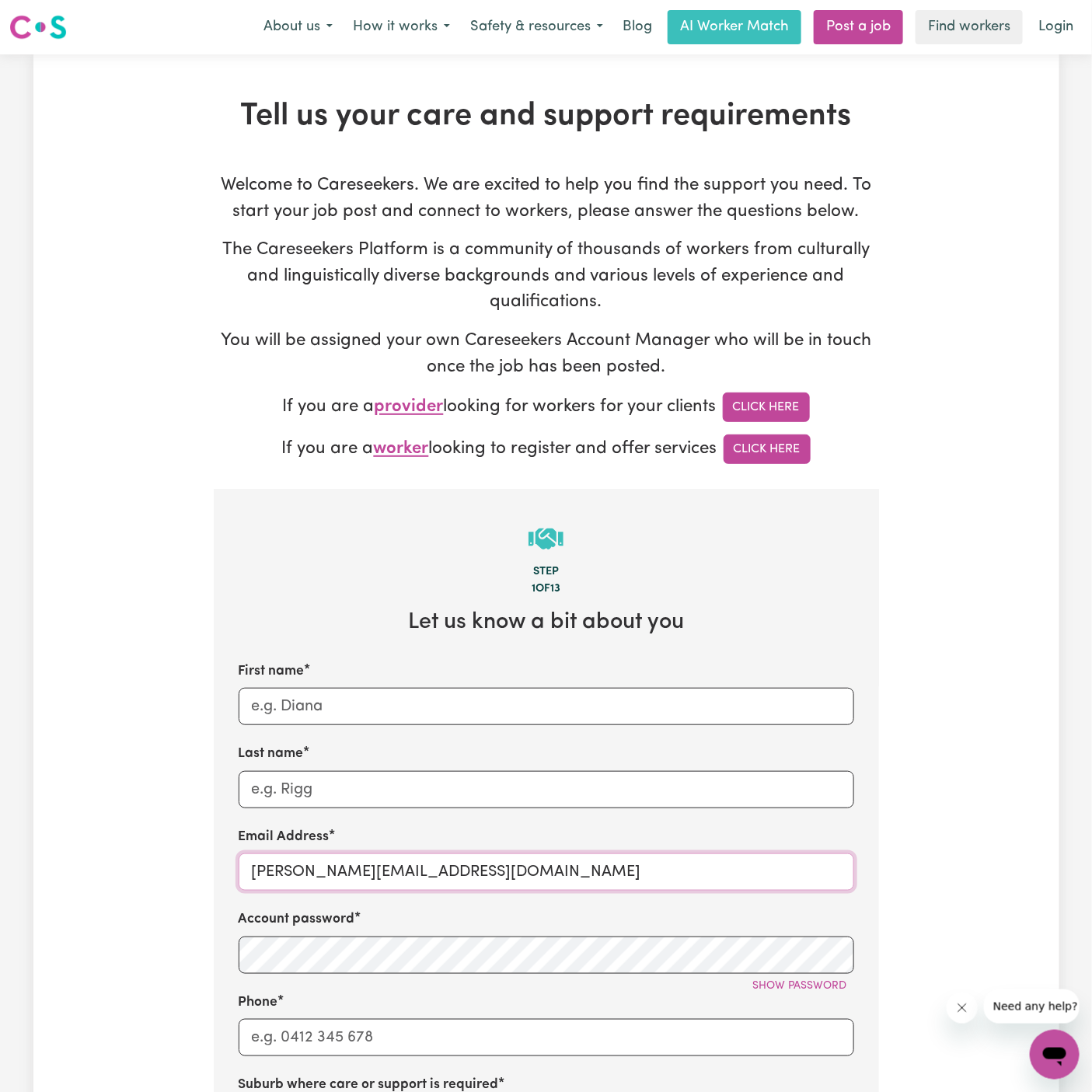
click at [299, 866] on input "[PERSON_NAME][EMAIL_ADDRESS][DOMAIN_NAME]" at bounding box center [546, 872] width 616 height 37
drag, startPoint x: 289, startPoint y: 873, endPoint x: 542, endPoint y: 870, distance: 253.0
click at [542, 870] on input "[PERSON_NAME][EMAIL_ADDRESS][DOMAIN_NAME]" at bounding box center [546, 872] width 616 height 37
click at [356, 859] on input "[PERSON_NAME][EMAIL_ADDRESS][DOMAIN_NAME]" at bounding box center [546, 872] width 616 height 37
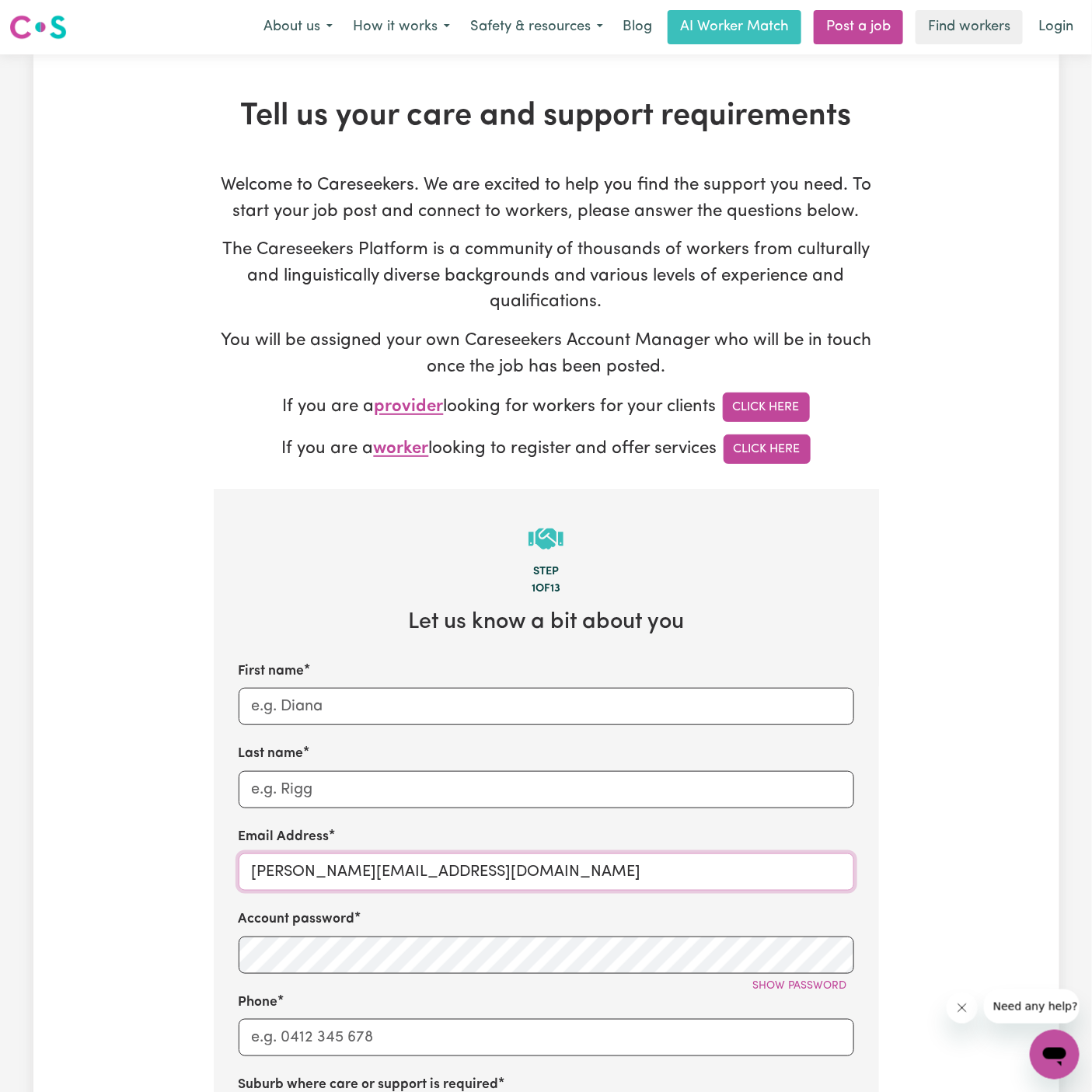
click at [356, 859] on input "[PERSON_NAME][EMAIL_ADDRESS][DOMAIN_NAME]" at bounding box center [546, 872] width 616 height 37
paste input "[EMAIL_ADDRESS][DOMAIN_NAME]"
click at [357, 868] on input "[PERSON_NAME]@[EMAIL_ADDRESS][DOMAIN_NAME]" at bounding box center [546, 872] width 616 height 37
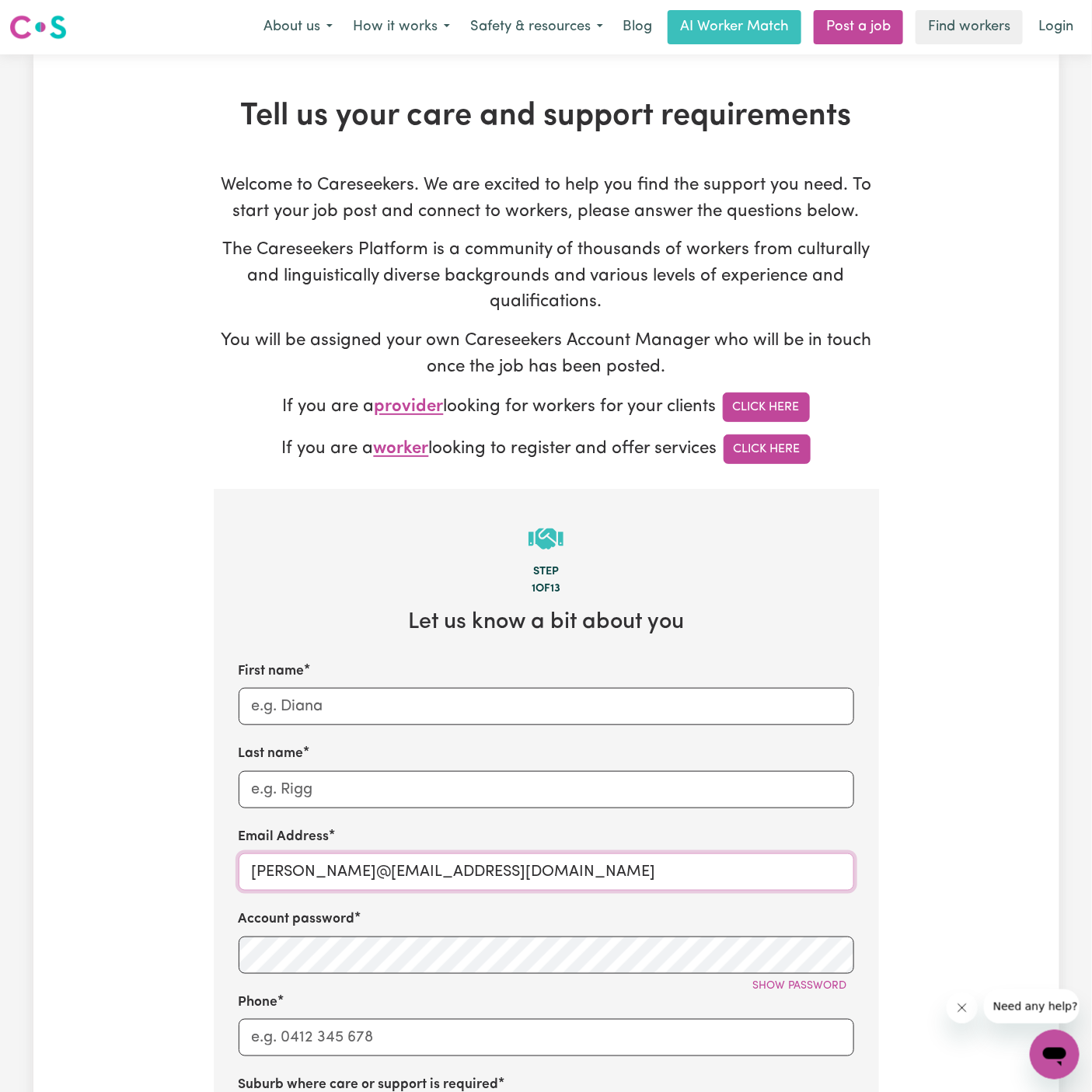
paste input "GwenCF@caresee"
click at [358, 864] on input "[EMAIL_ADDRESS][DOMAIN_NAME]" at bounding box center [546, 872] width 616 height 37
drag, startPoint x: 315, startPoint y: 867, endPoint x: 189, endPoint y: 869, distance: 126.0
click at [189, 869] on div "Tell us your care and support requirements Welcome to Careseekers. We are excit…" at bounding box center [546, 876] width 1026 height 1557
type input "[EMAIL_ADDRESS][DOMAIN_NAME]"
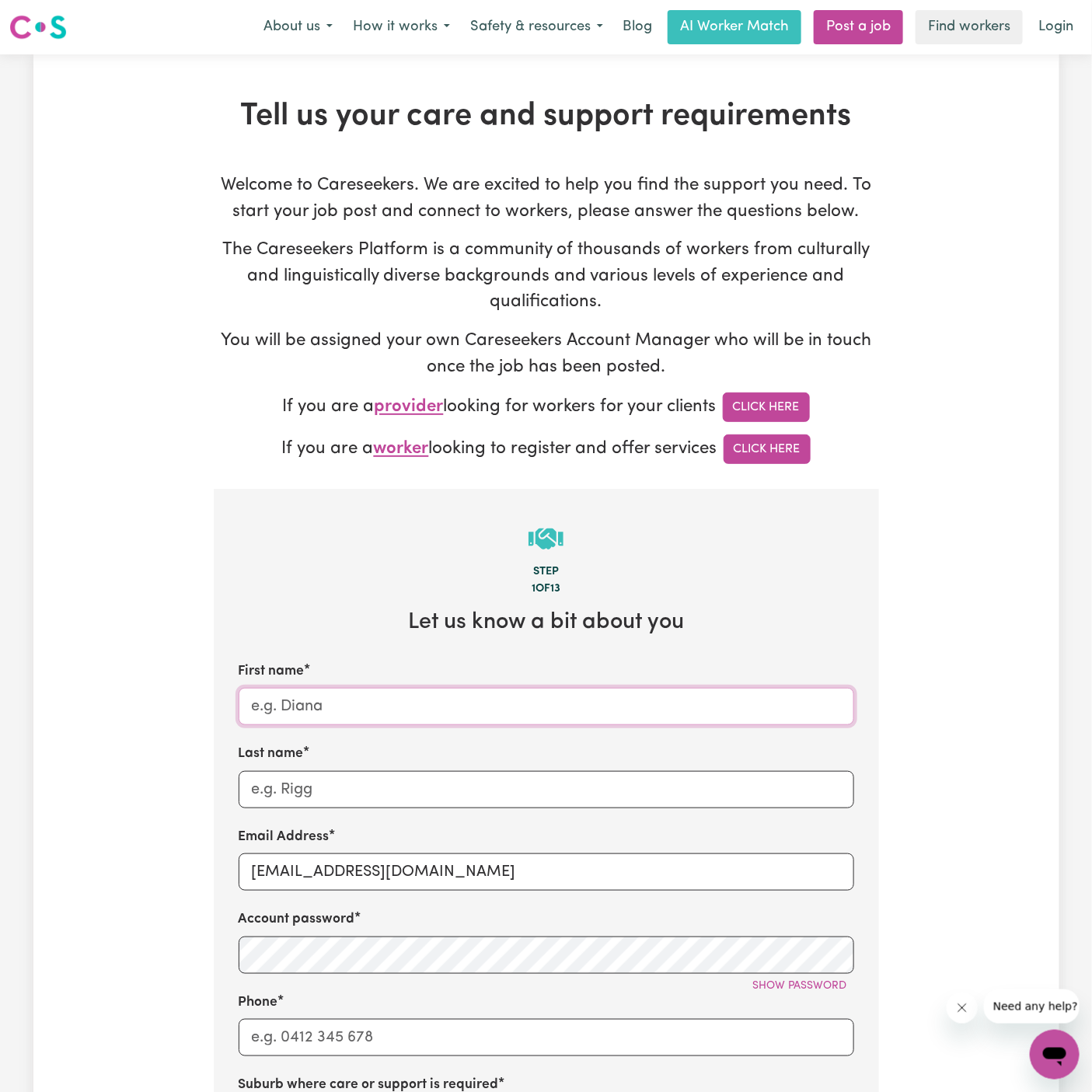
click at [268, 702] on input "First name" at bounding box center [546, 707] width 616 height 37
paste input "GwenCF"
drag, startPoint x: 300, startPoint y: 709, endPoint x: 333, endPoint y: 709, distance: 33.0
click at [333, 709] on input "GwenCF" at bounding box center [546, 707] width 616 height 37
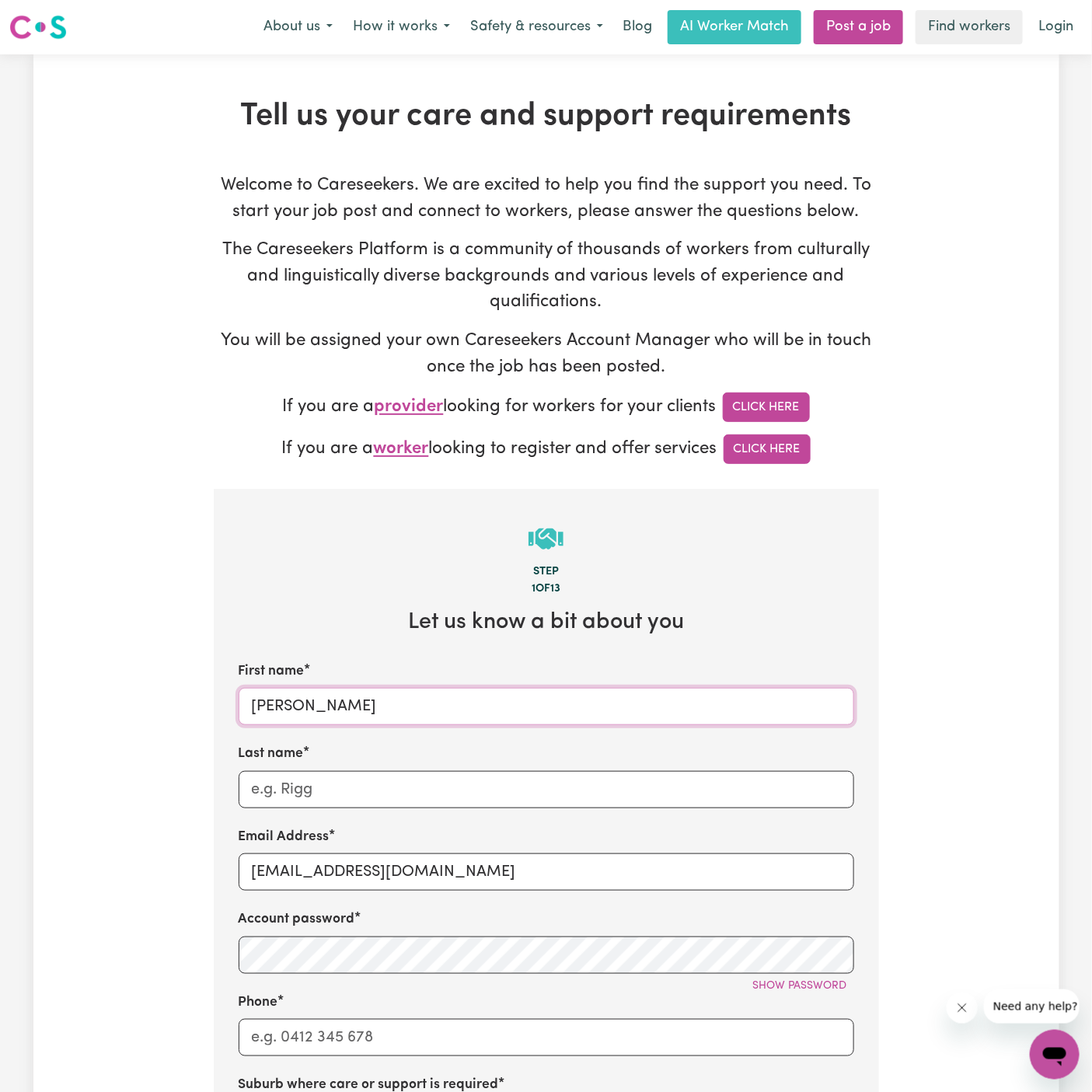
type input "[PERSON_NAME]"
click at [333, 765] on div "Last name" at bounding box center [546, 776] width 616 height 64
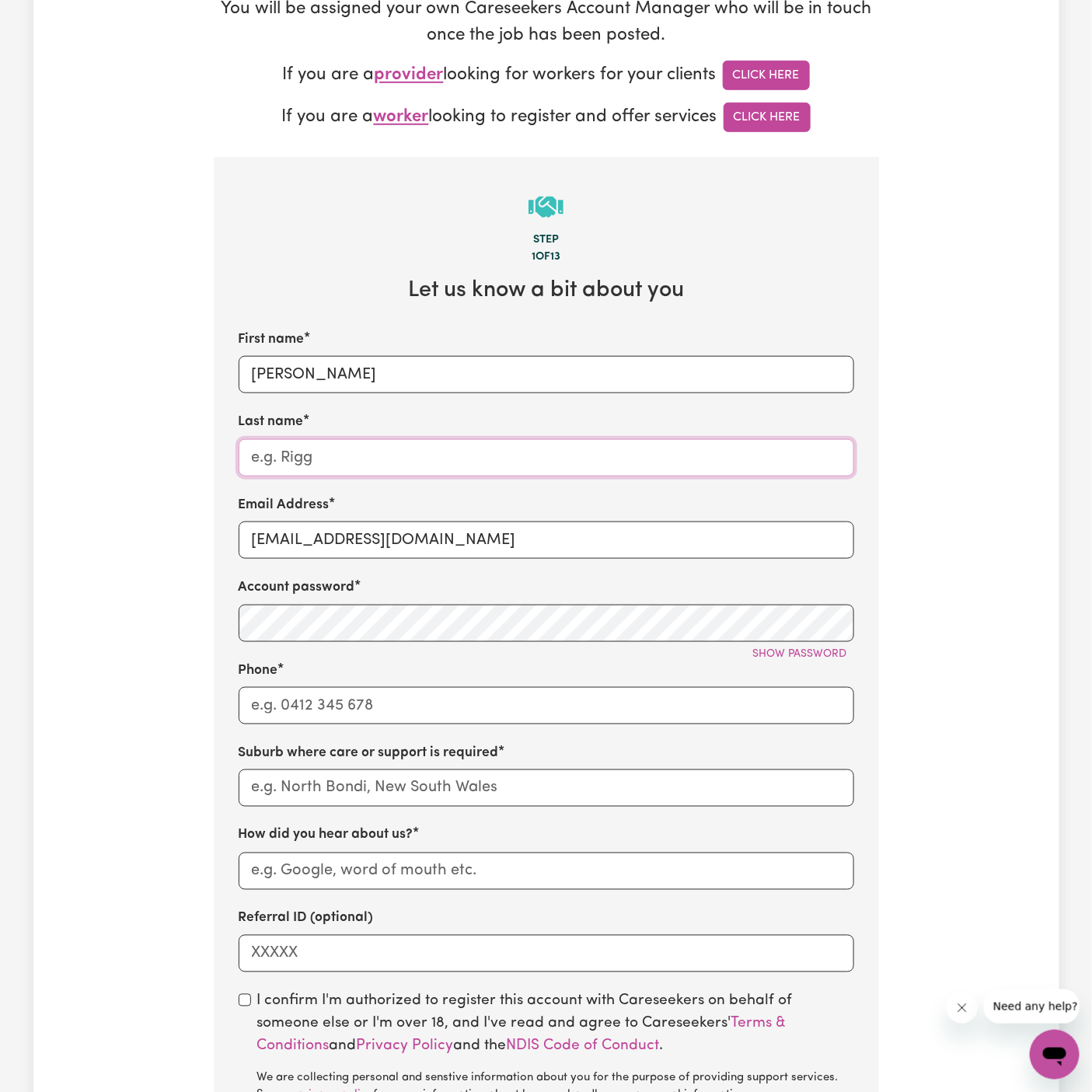
click at [491, 461] on input "Last name" at bounding box center [546, 458] width 616 height 37
paste input "Chosen Family"
type input "Chosen Family"
click at [449, 681] on div "Phone" at bounding box center [546, 692] width 616 height 64
click at [461, 710] on input "Phone" at bounding box center [546, 706] width 616 height 37
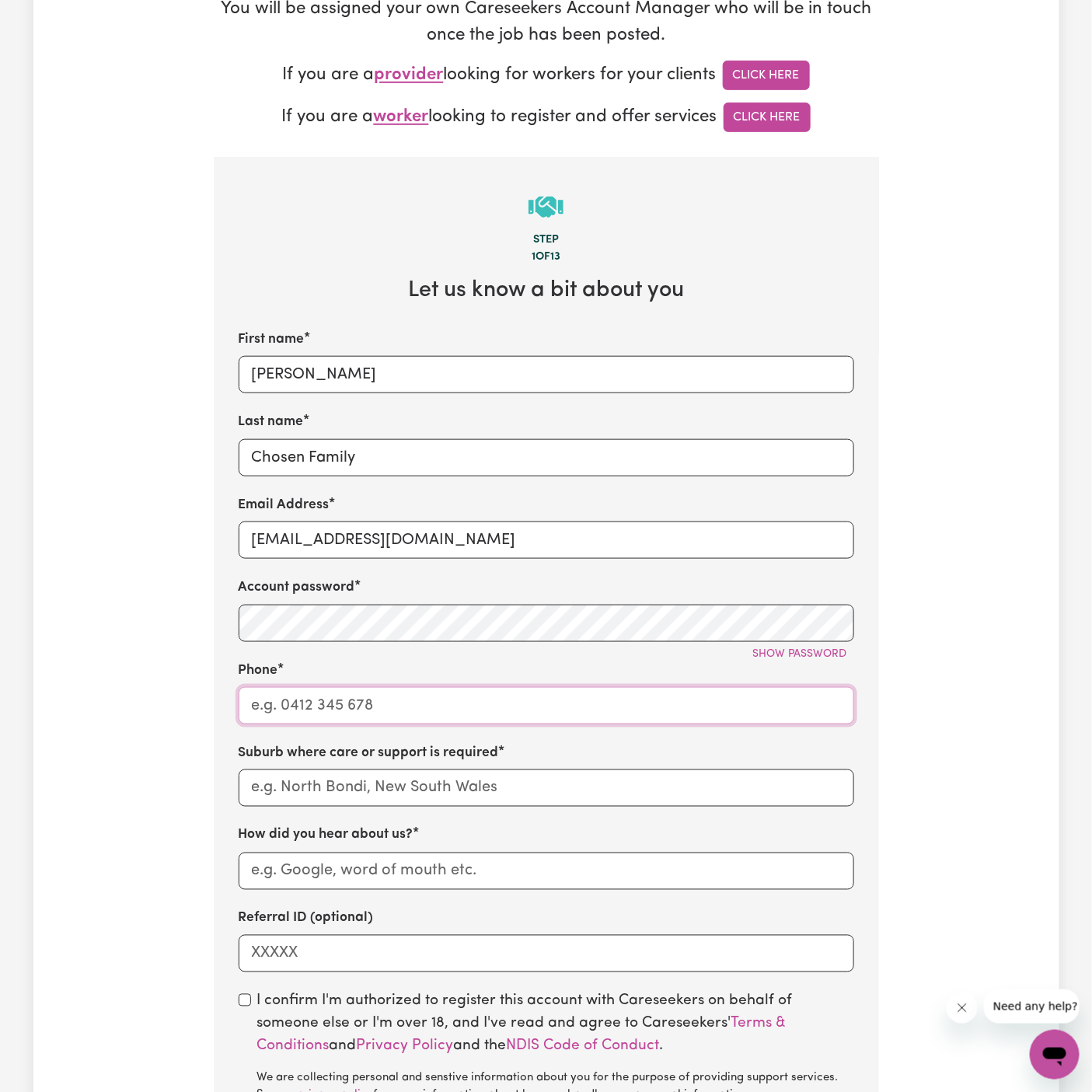
type input "1300765465"
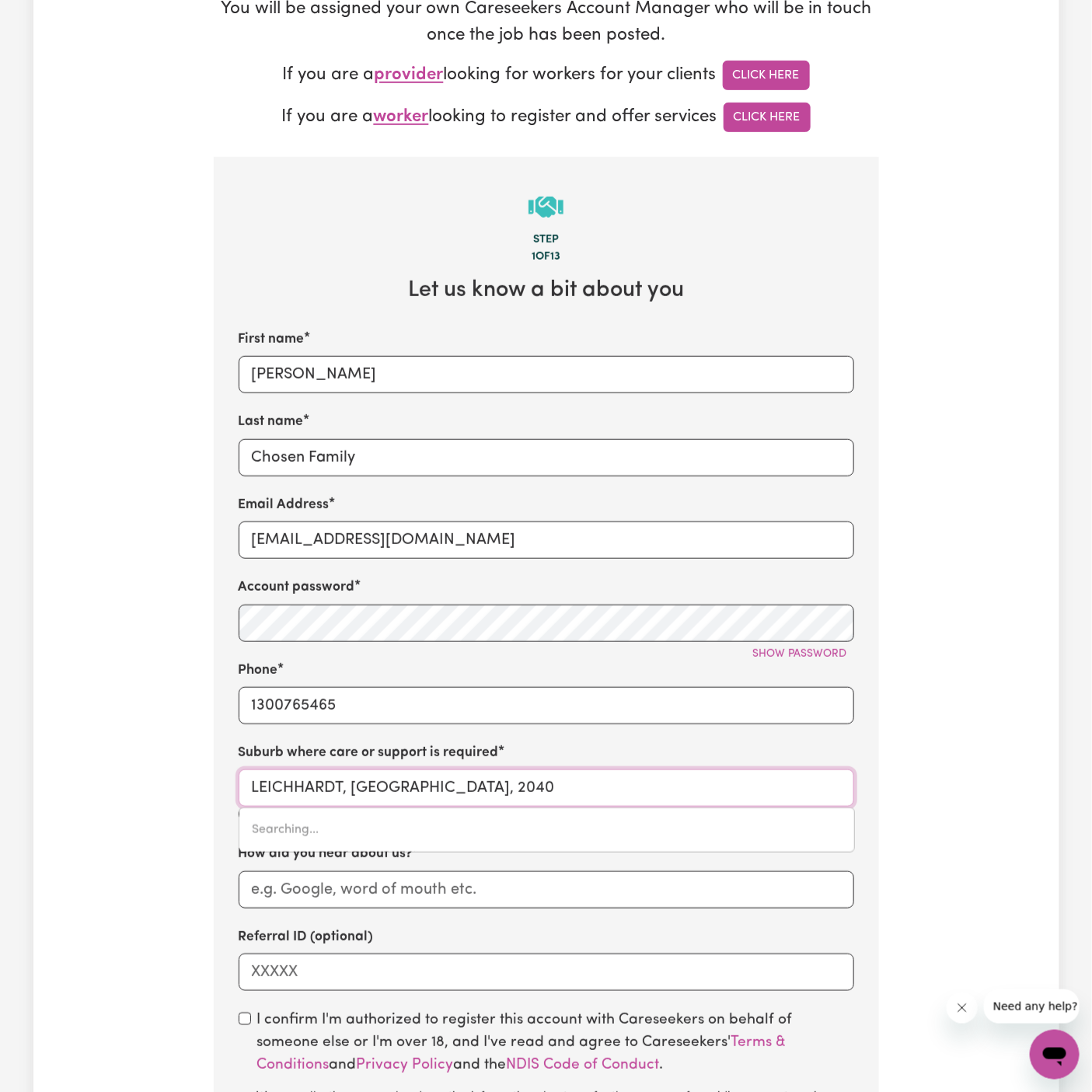
click at [507, 787] on input "LEICHHARDT, [GEOGRAPHIC_DATA], 2040" at bounding box center [546, 788] width 616 height 37
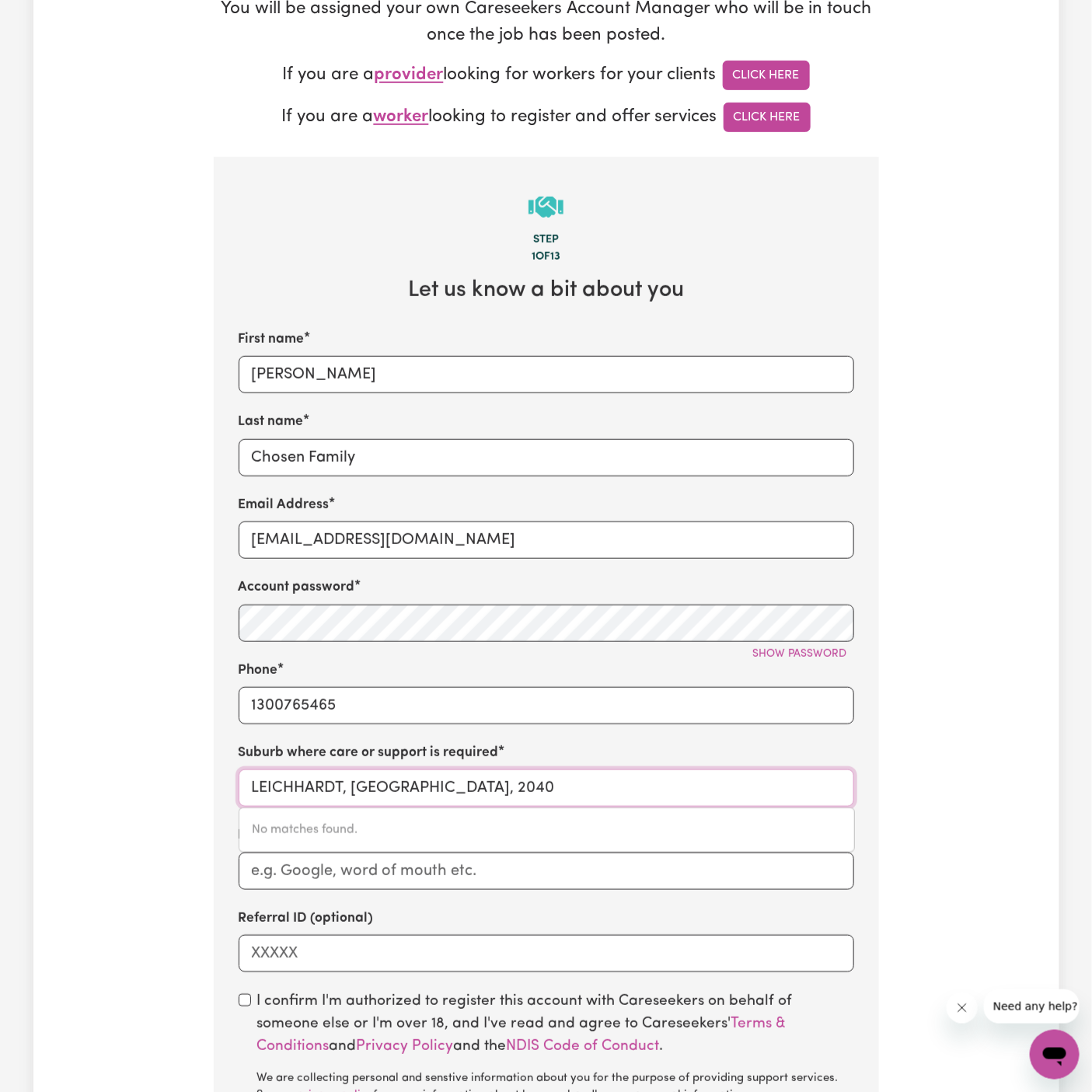
click at [507, 787] on input "LEICHHARDT, [GEOGRAPHIC_DATA], 2040" at bounding box center [546, 788] width 616 height 37
type input "box hill"
type input "[GEOGRAPHIC_DATA], [GEOGRAPHIC_DATA], 2765"
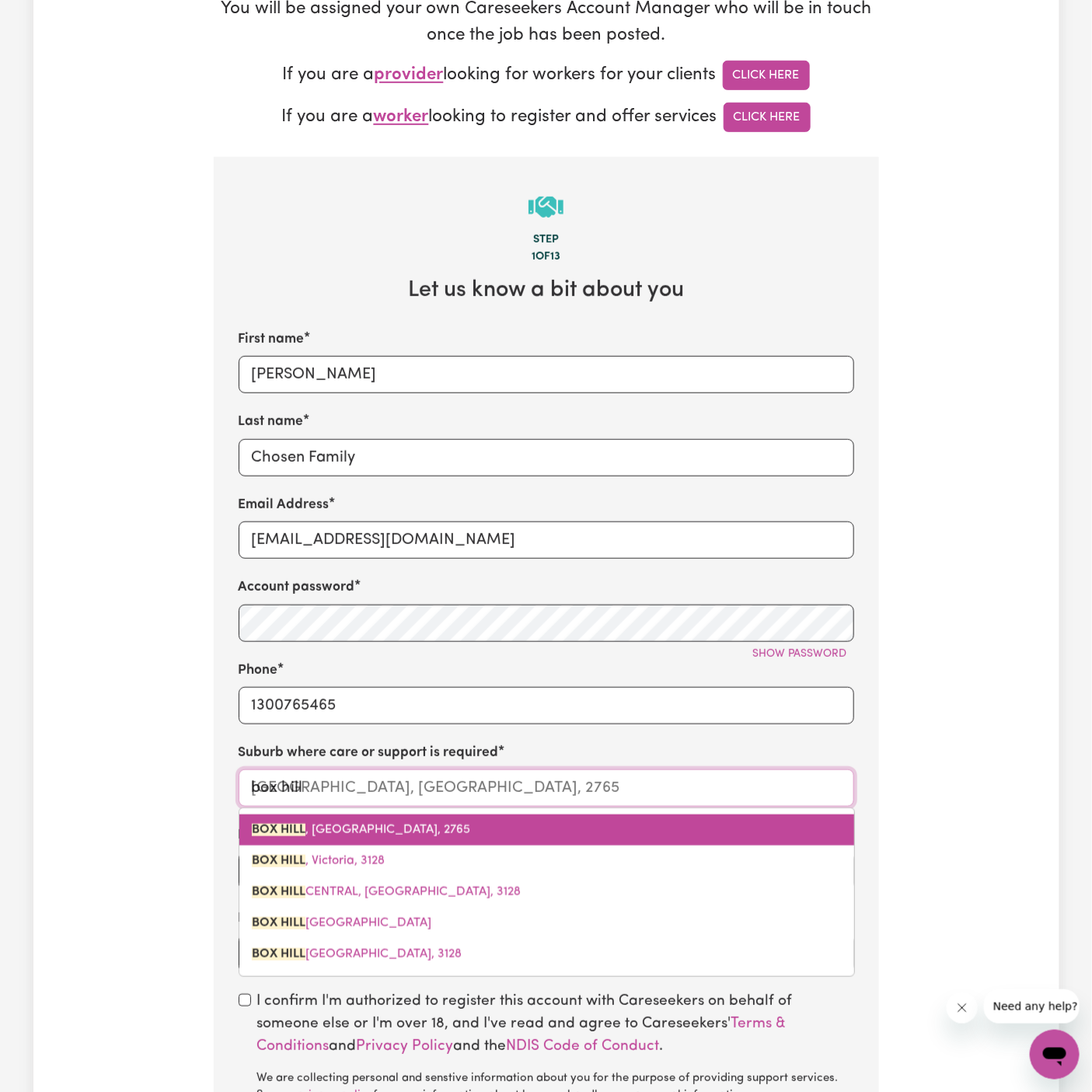
click at [374, 818] on link "[GEOGRAPHIC_DATA], 2765" at bounding box center [547, 831] width 615 height 32
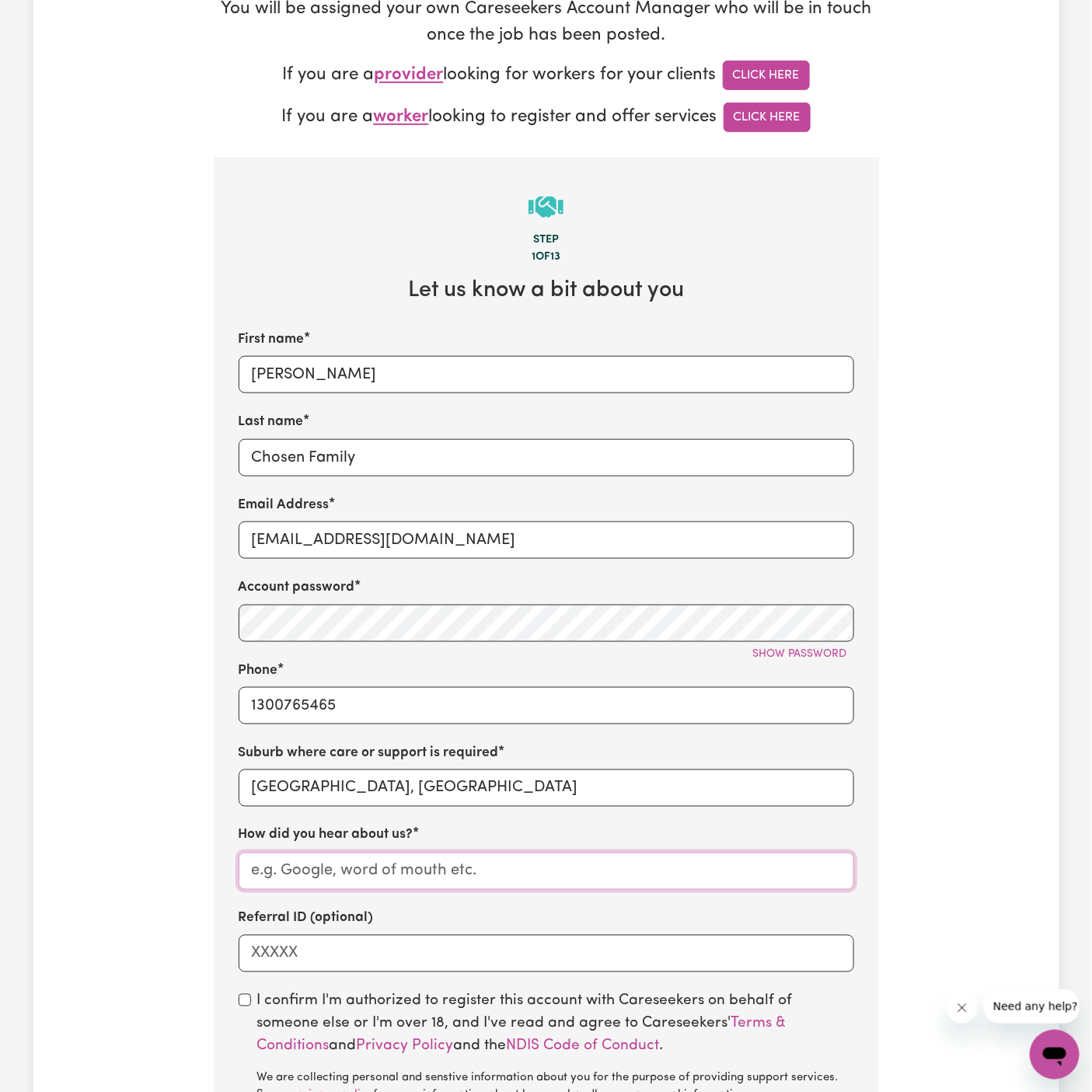
click at [359, 888] on input "How did you hear about us?" at bounding box center [546, 871] width 616 height 37
click at [364, 876] on input "How did you hear about us?" at bounding box center [546, 871] width 616 height 37
paste input "Chosen Family"
type input "Chosen Family"
click at [829, 644] on button "Show password" at bounding box center [800, 654] width 108 height 24
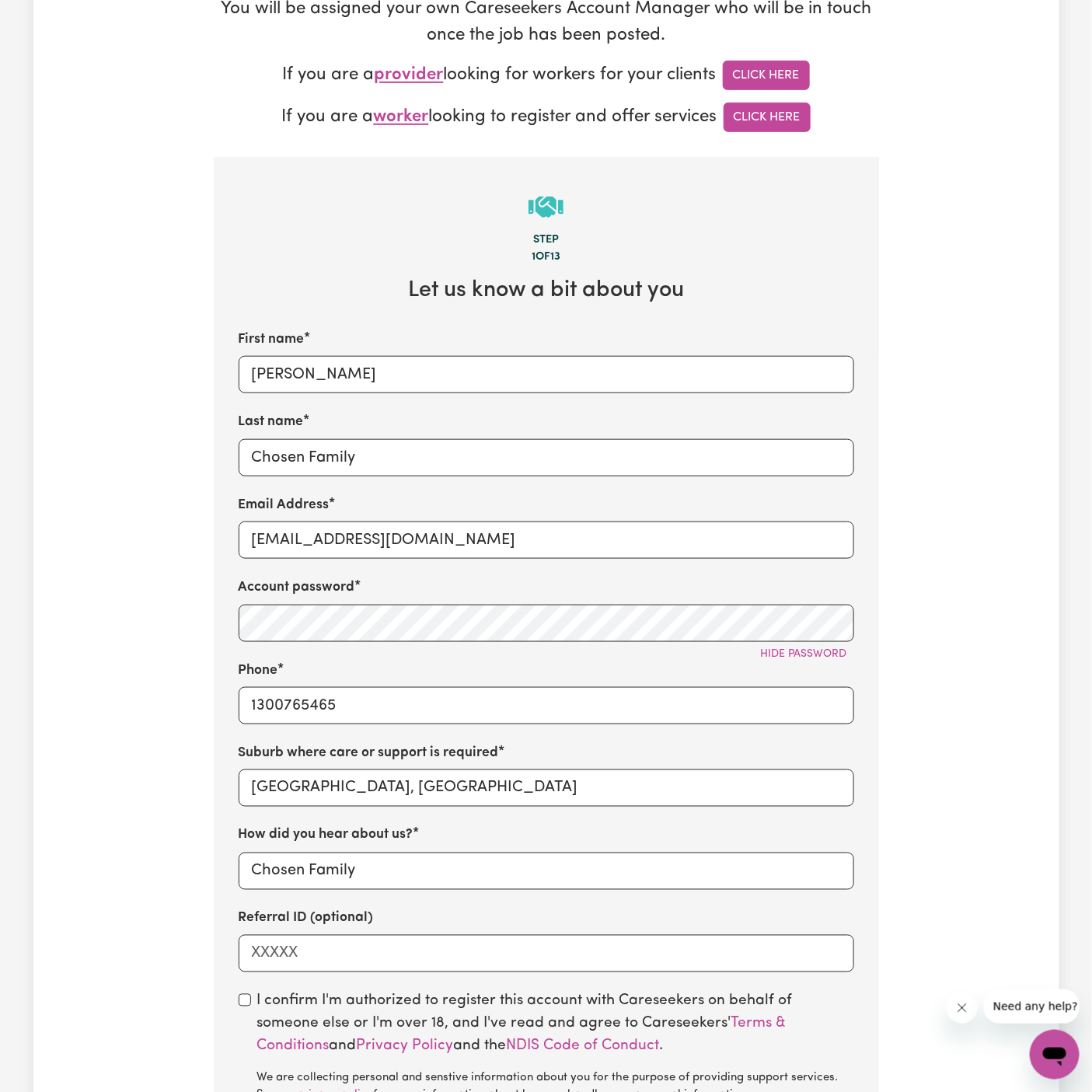
scroll to position [630, 0]
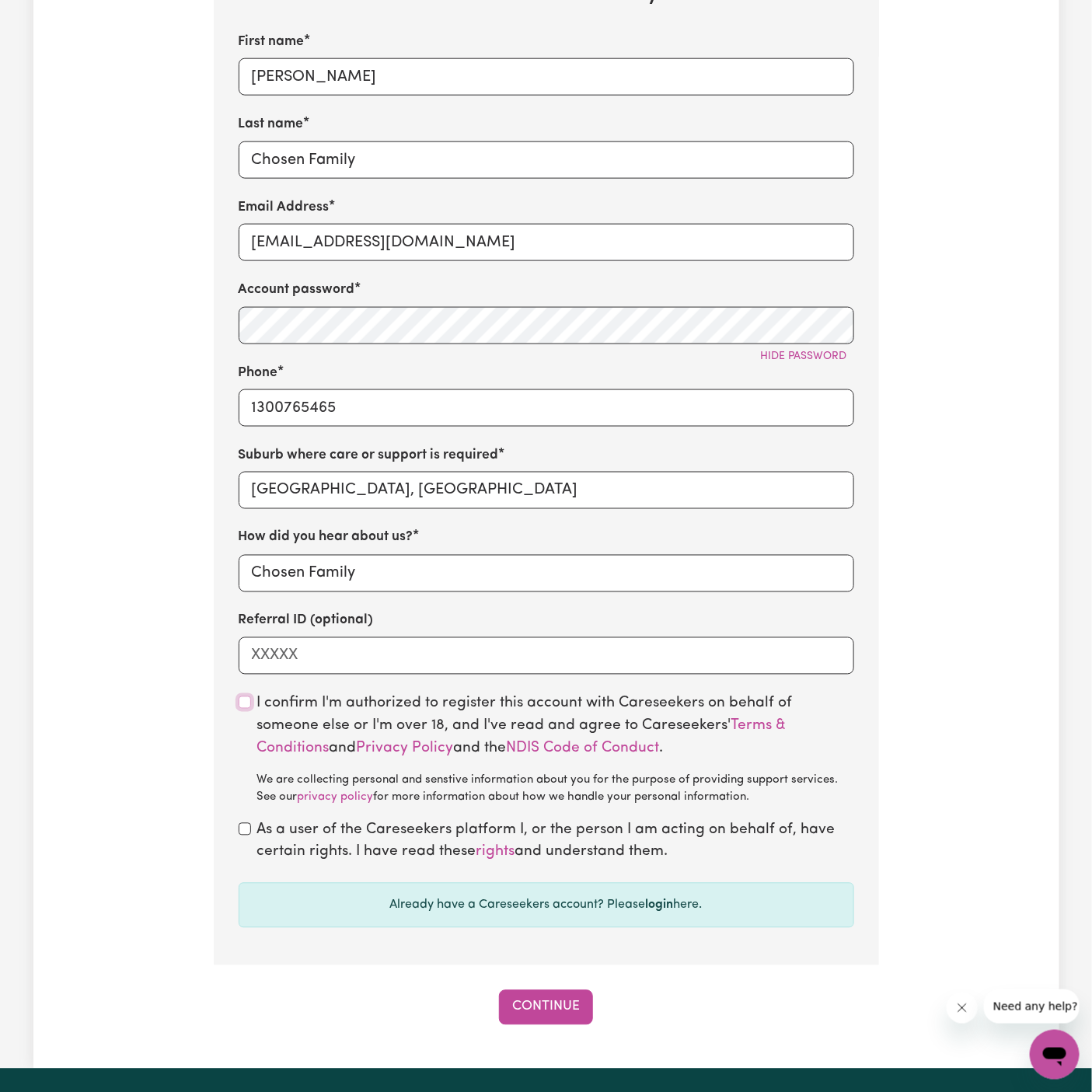
click at [249, 700] on input "checkbox" at bounding box center [244, 703] width 13 height 13
checkbox input "true"
click at [252, 820] on div "As a user of the Careseekers platform I, or the person I am acting on behalf of…" at bounding box center [546, 843] width 616 height 45
click at [241, 841] on div "As a user of the Careseekers platform I, or the person I am acting on behalf of…" at bounding box center [546, 843] width 616 height 45
click at [241, 838] on div "As a user of the Careseekers platform I, or the person I am acting on behalf of…" at bounding box center [546, 843] width 616 height 45
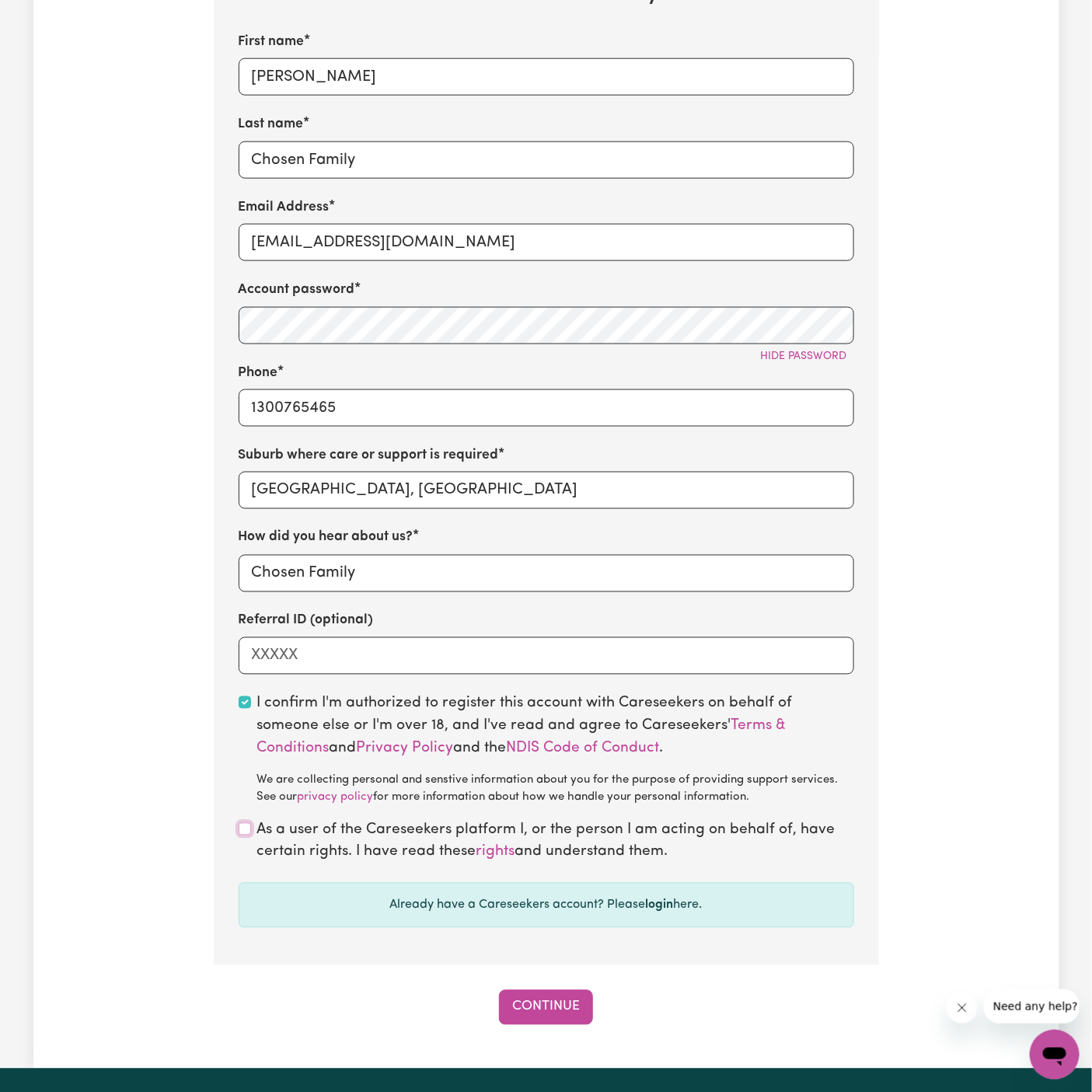
click at [241, 834] on input "checkbox" at bounding box center [244, 829] width 13 height 13
checkbox input "true"
click at [543, 1013] on button "Continue" at bounding box center [545, 1007] width 94 height 34
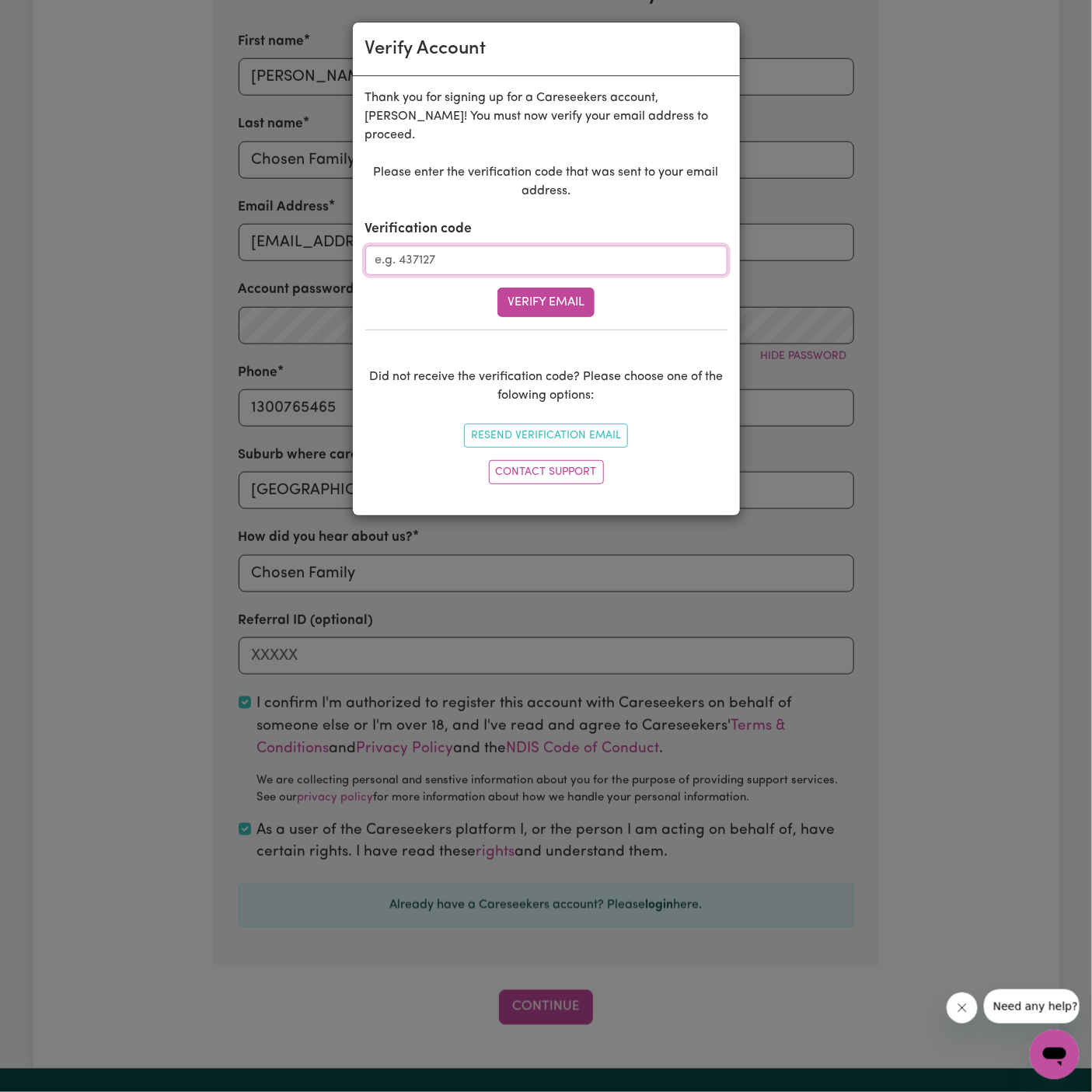
click at [543, 245] on input "Verification code" at bounding box center [547, 260] width 363 height 30
click at [477, 246] on input "Verification code" at bounding box center [547, 260] width 363 height 30
paste input "942751"
type input "942751"
click at [519, 288] on button "Verify Email" at bounding box center [546, 303] width 98 height 30
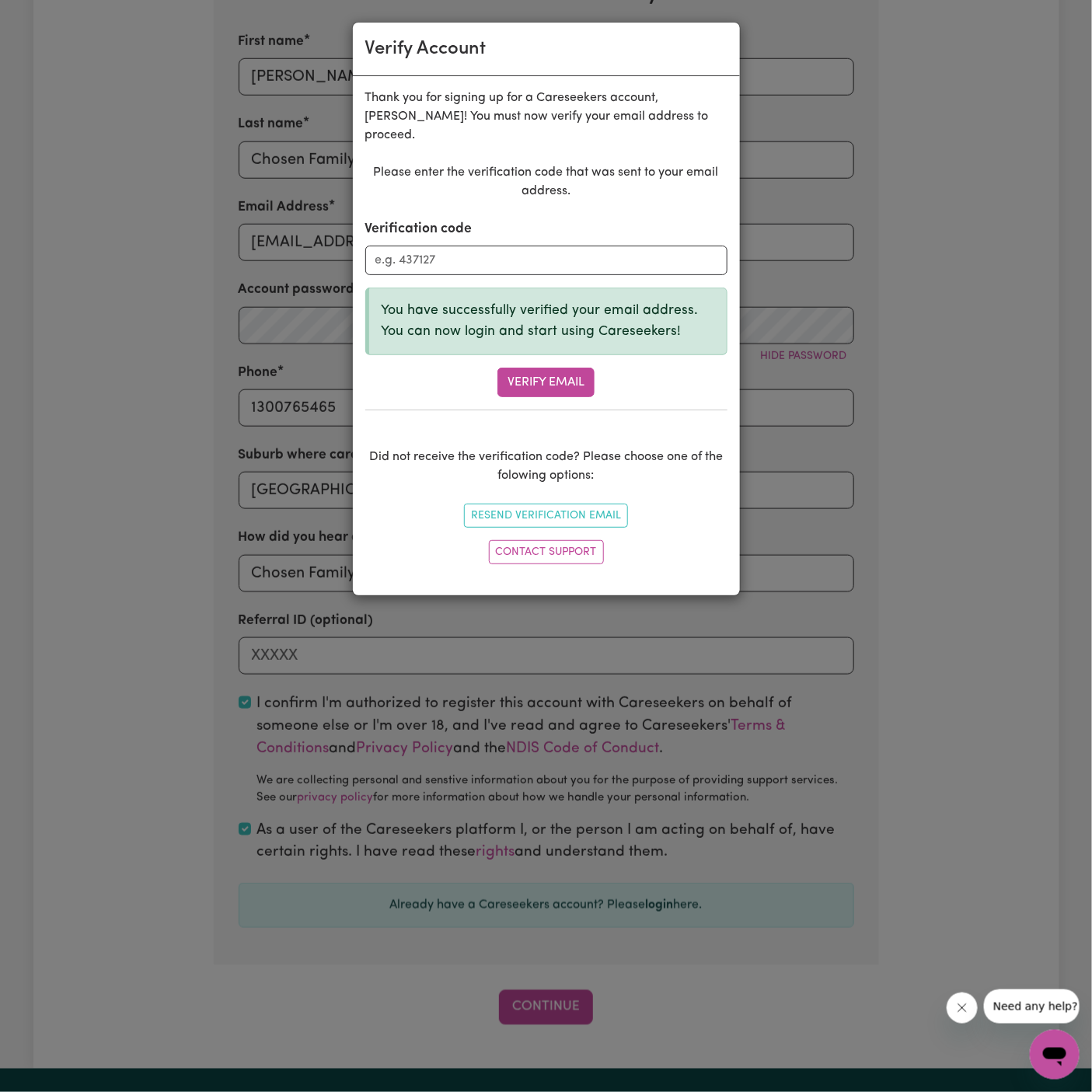
scroll to position [439, 0]
